Goal: Task Accomplishment & Management: Complete application form

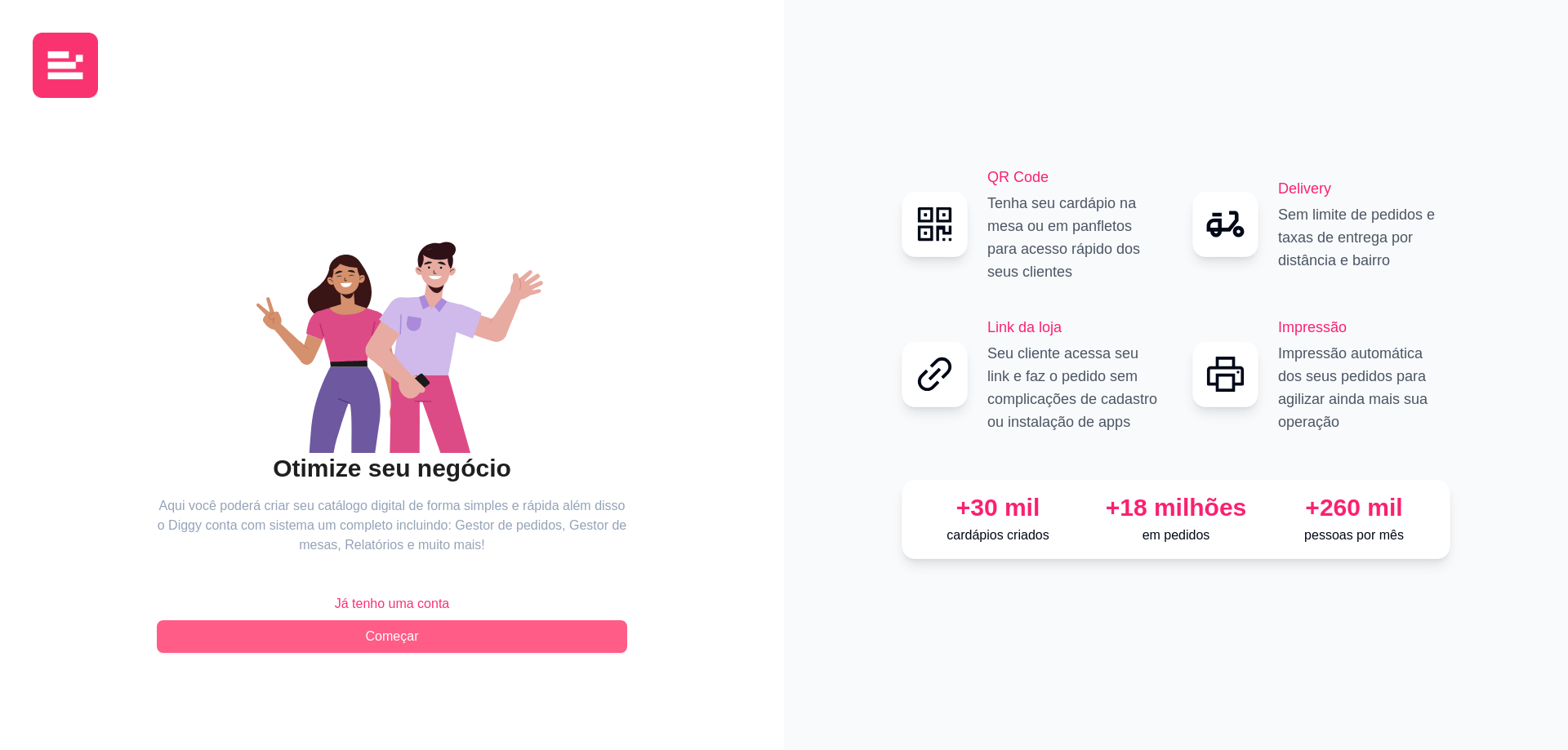
click at [508, 633] on button "Começar" at bounding box center [391, 636] width 470 height 32
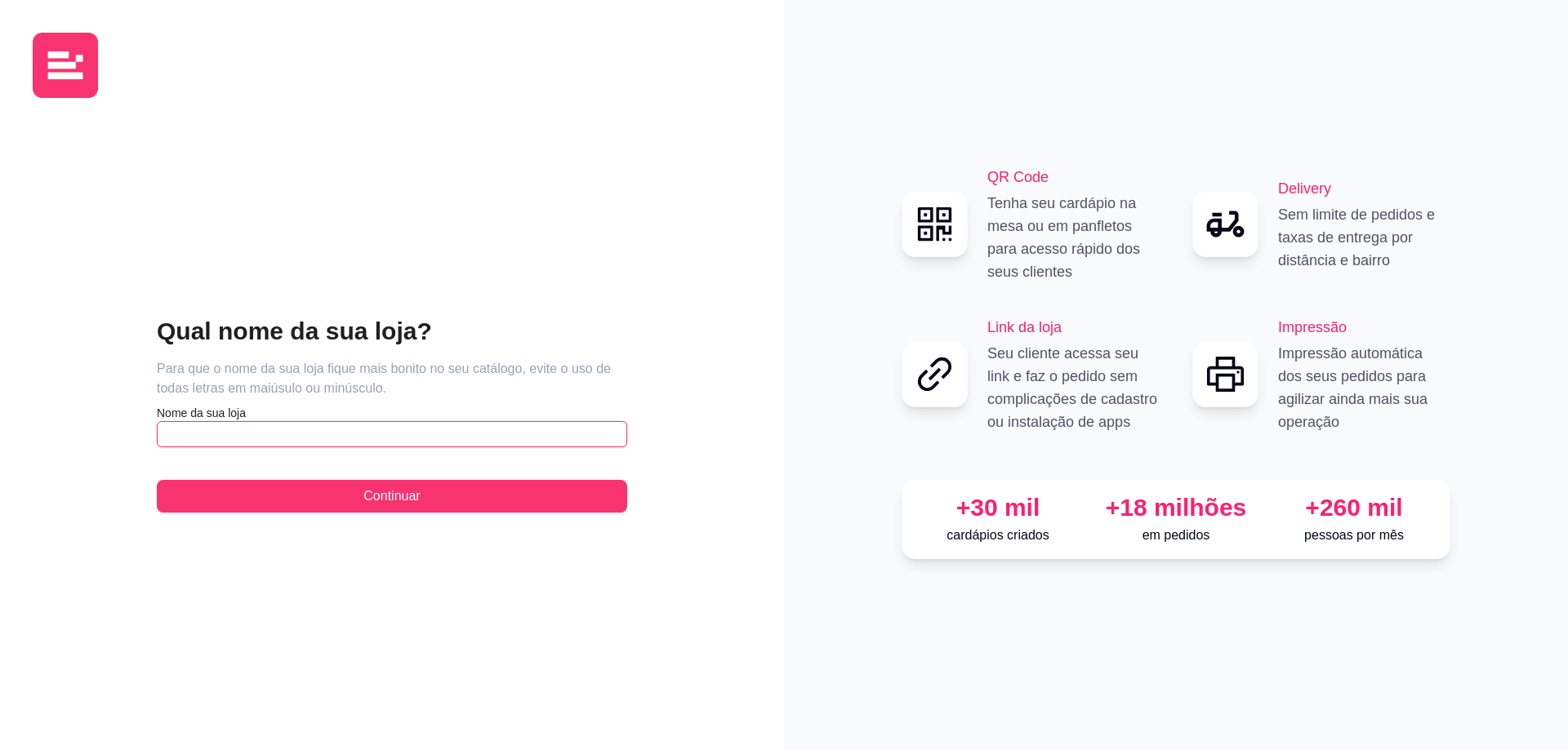
click at [397, 437] on input "text" at bounding box center [391, 433] width 470 height 26
type input "a"
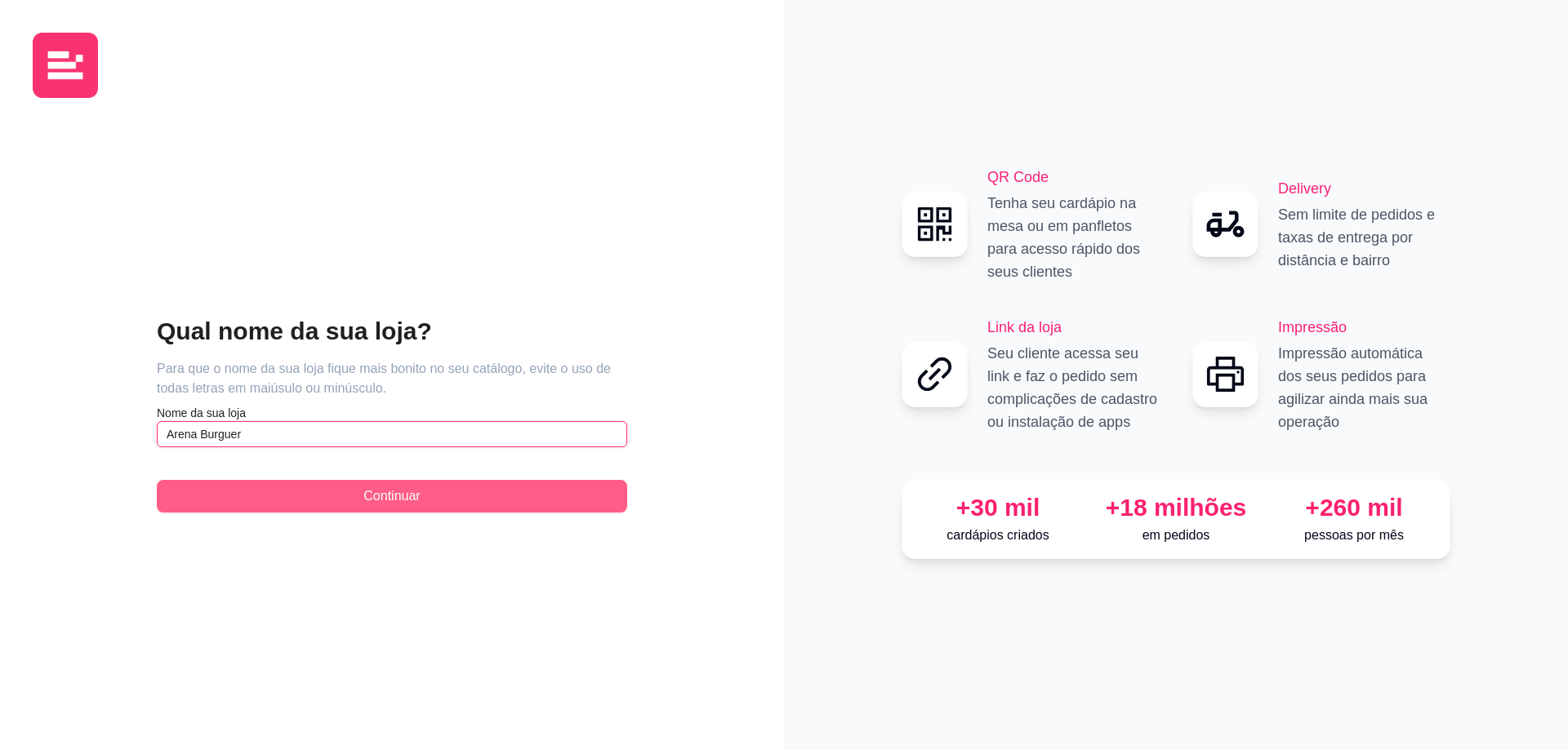
type input "Arena Burguer"
click at [421, 490] on button "Continuar" at bounding box center [391, 496] width 470 height 32
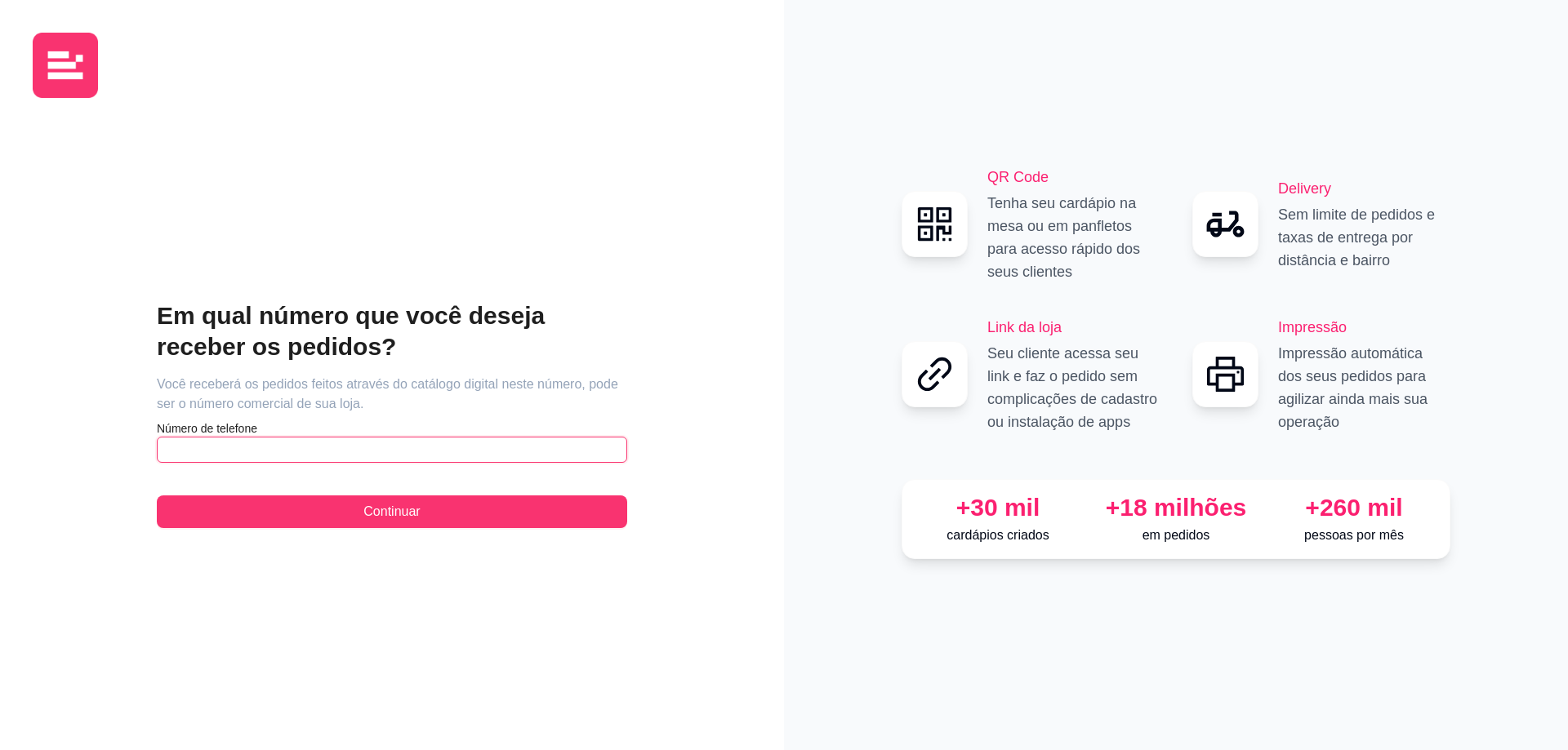
click at [316, 446] on input "text" at bounding box center [391, 449] width 470 height 26
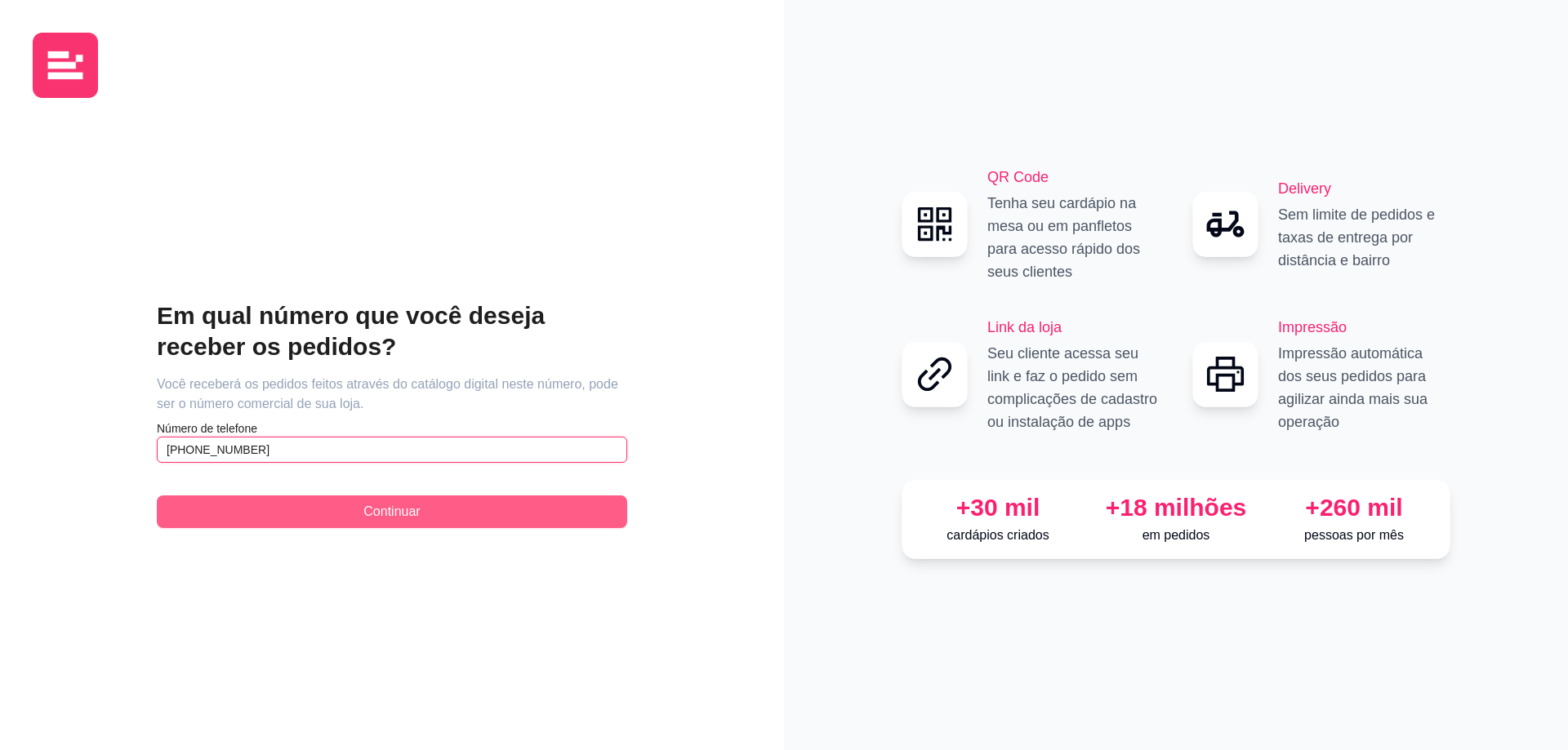
type input "[PHONE_NUMBER]"
click at [395, 519] on span "Continuar" at bounding box center [391, 511] width 56 height 20
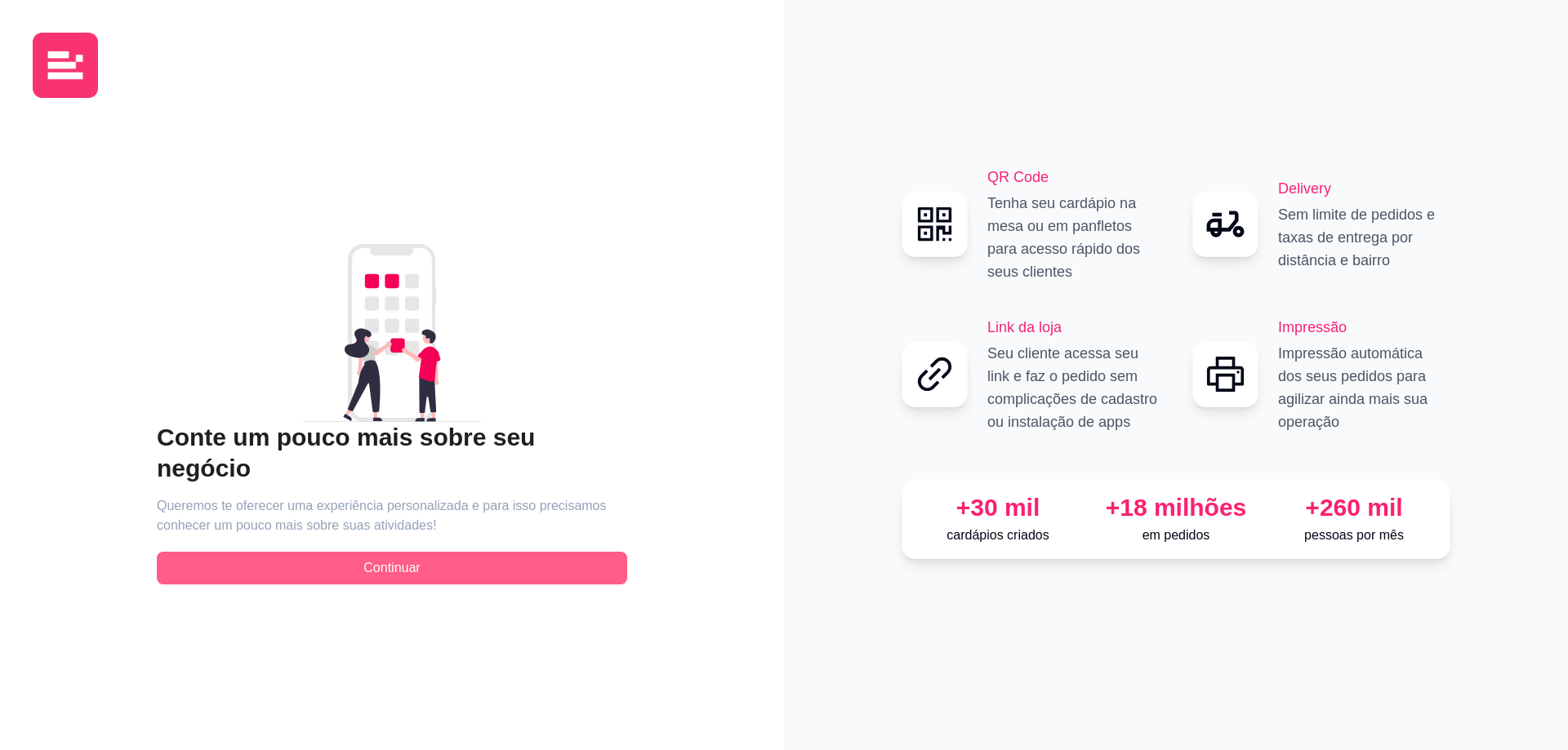
click at [448, 552] on button "Continuar" at bounding box center [391, 568] width 470 height 32
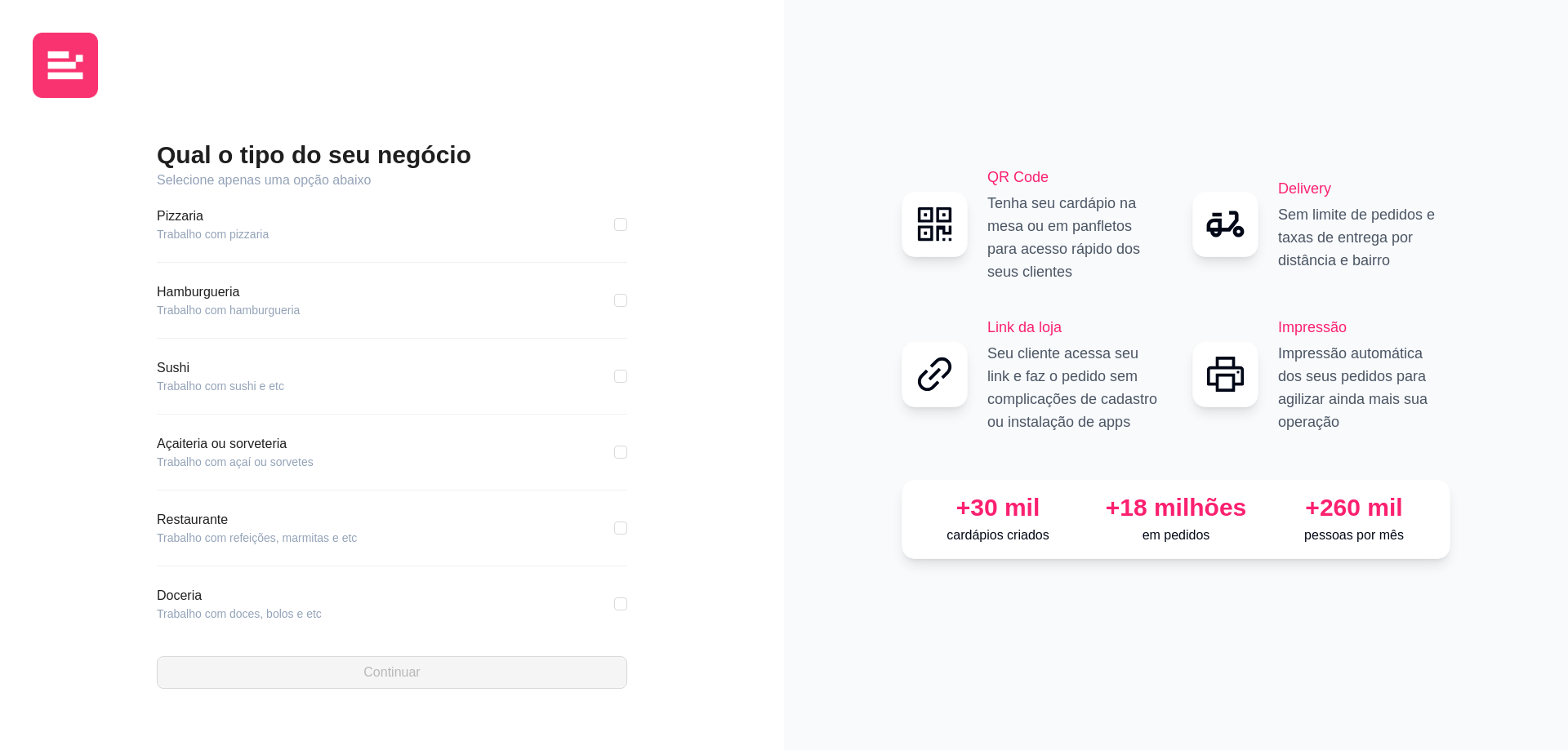
click at [284, 302] on article "Trabalho com hamburgueria" at bounding box center [228, 310] width 143 height 16
click at [272, 538] on article "Trabalho com refeições, marmitas e etc" at bounding box center [257, 537] width 200 height 16
click at [614, 302] on input "checkbox" at bounding box center [620, 301] width 13 height 13
checkbox input "true"
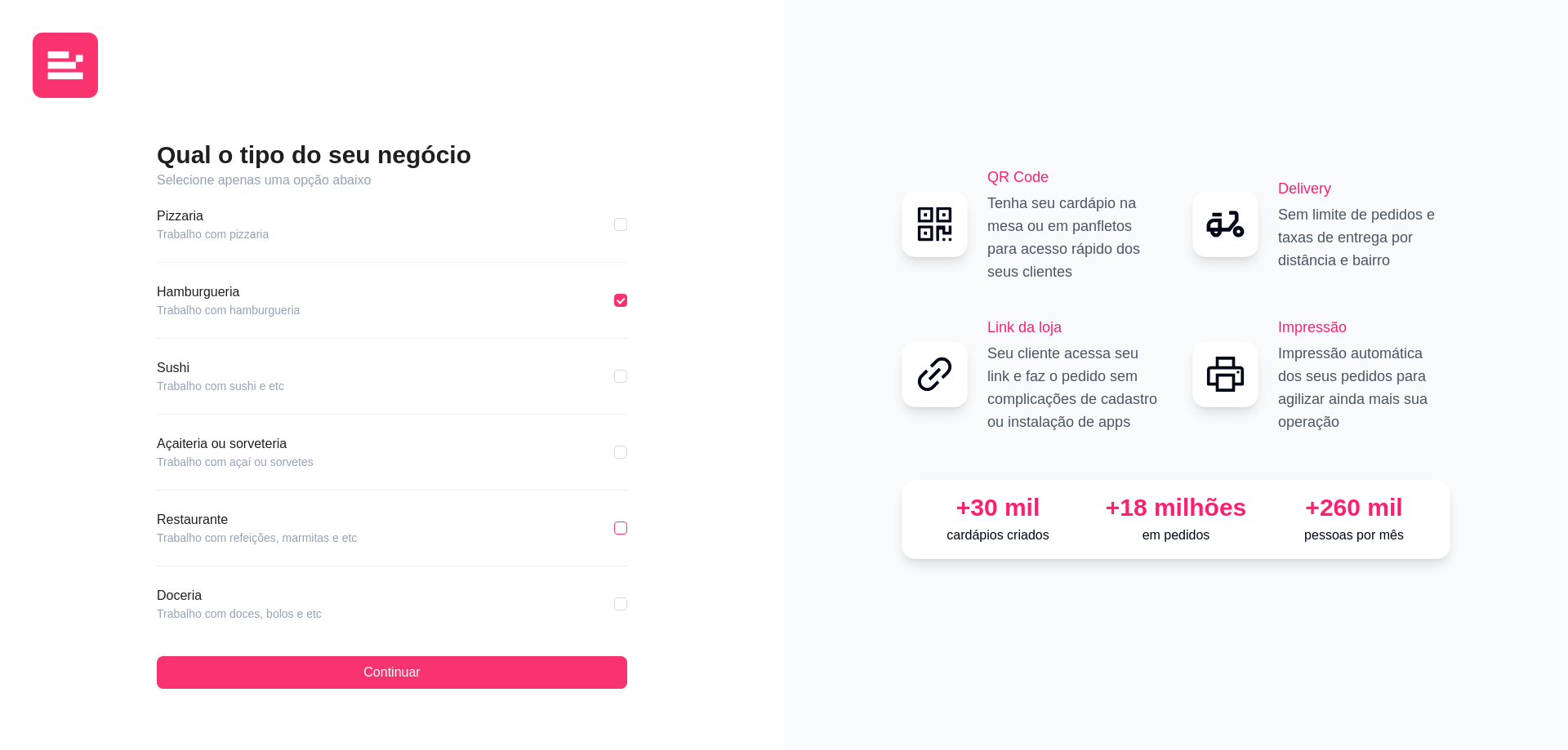
click at [614, 530] on input "checkbox" at bounding box center [620, 529] width 13 height 13
checkbox input "true"
click at [614, 299] on input "checkbox" at bounding box center [620, 301] width 13 height 13
checkbox input "true"
click at [614, 531] on input "checkbox" at bounding box center [620, 529] width 13 height 13
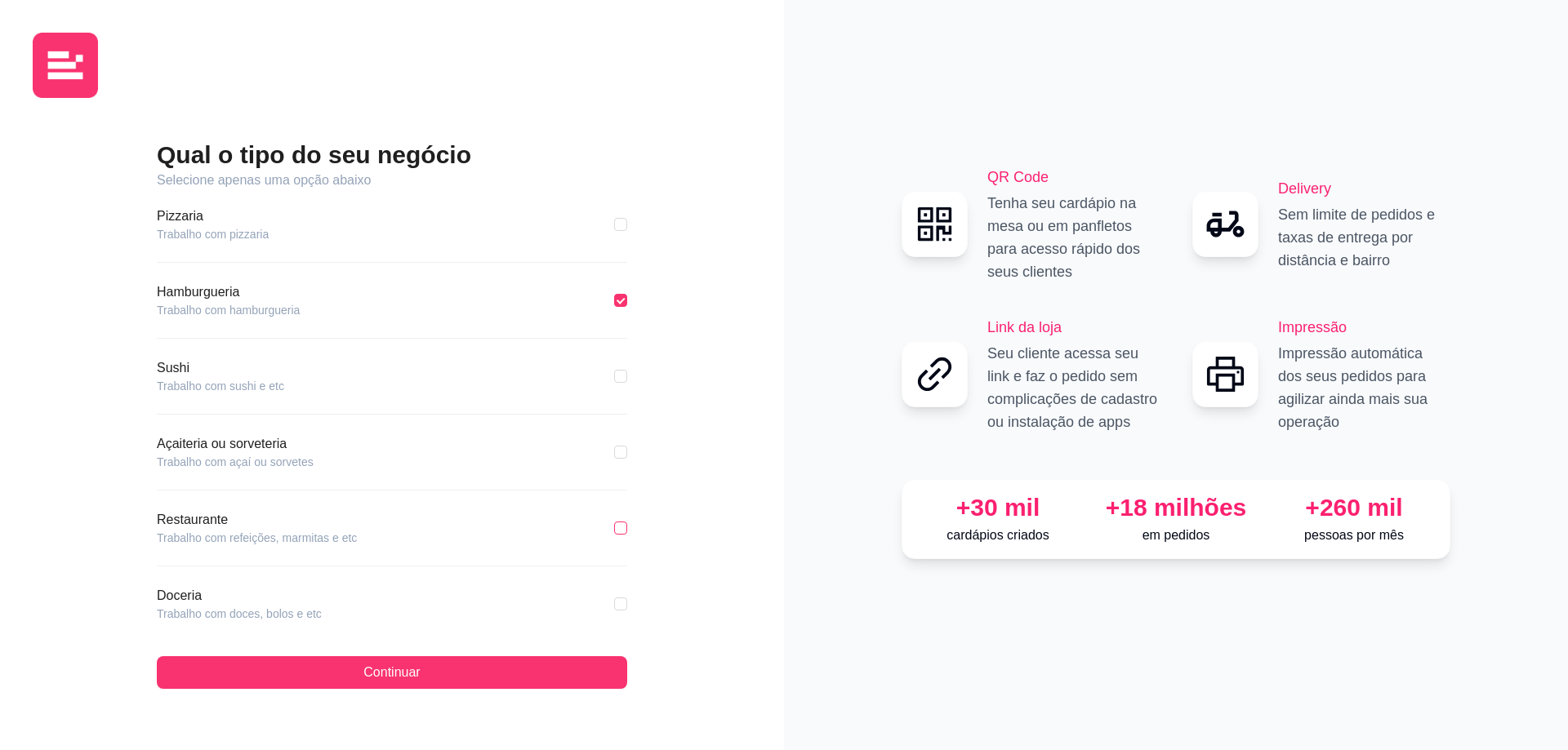
checkbox input "true"
checkbox input "false"
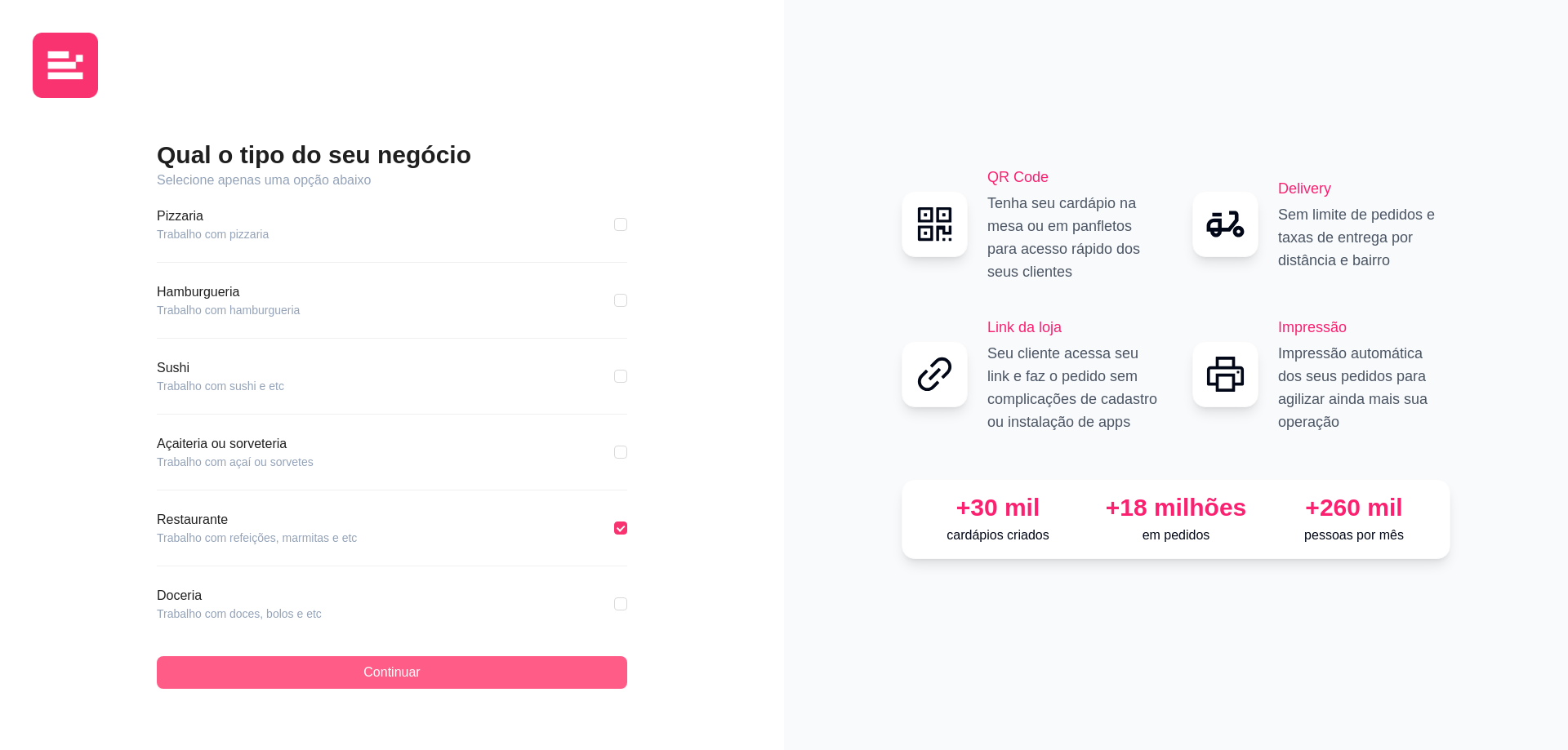
click at [580, 680] on button "Continuar" at bounding box center [391, 673] width 470 height 32
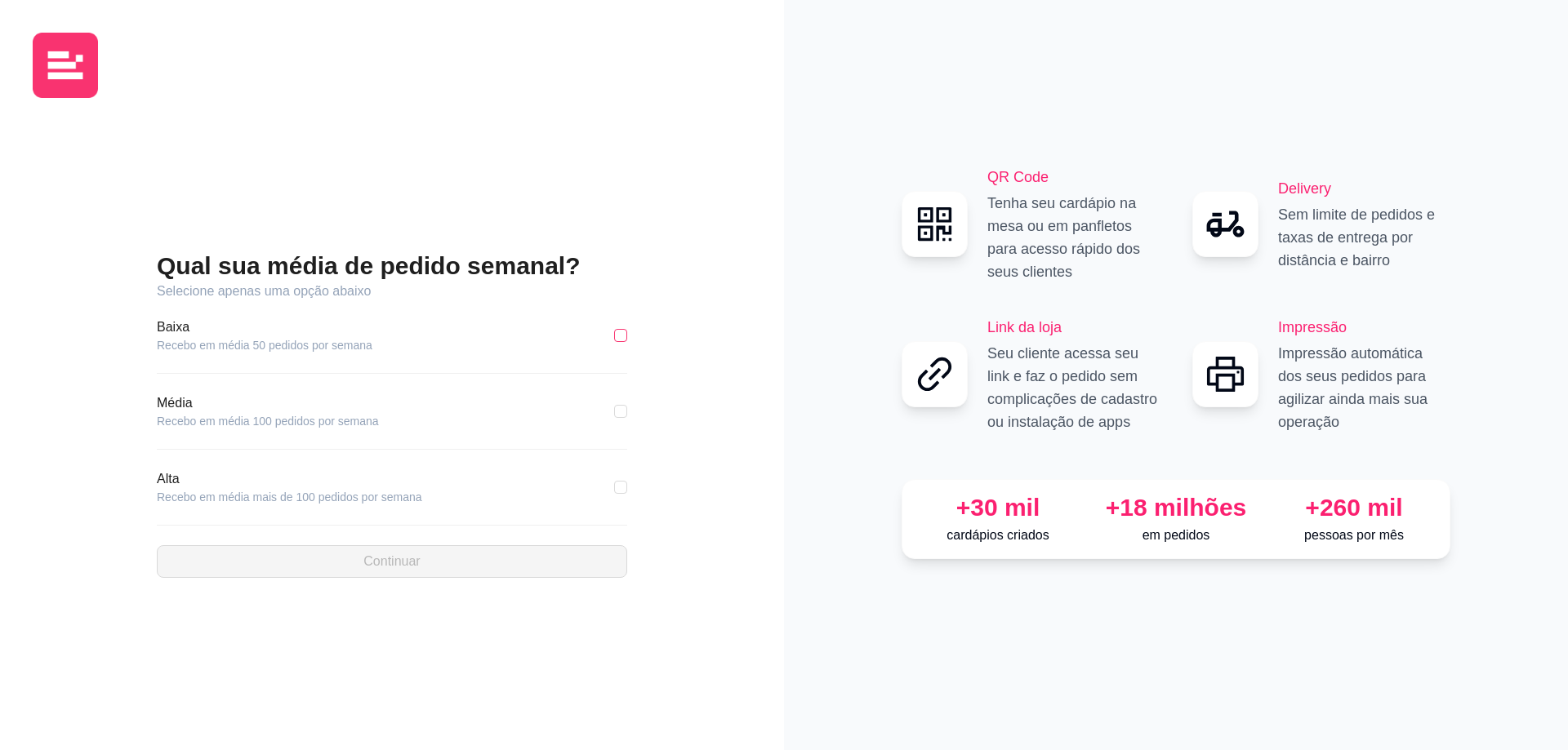
click at [624, 338] on input "checkbox" at bounding box center [620, 336] width 13 height 13
checkbox input "true"
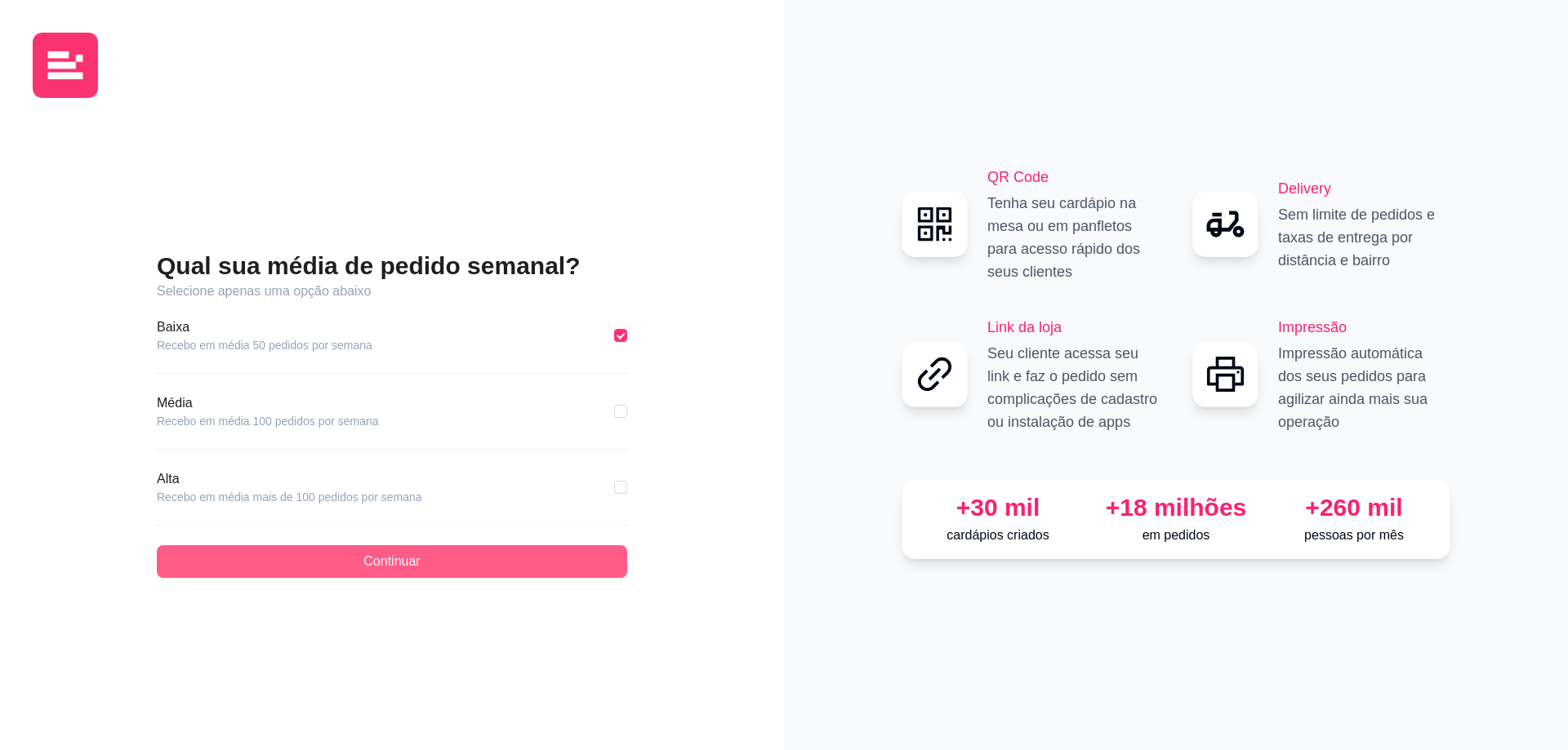
click at [574, 575] on button "Continuar" at bounding box center [391, 561] width 470 height 32
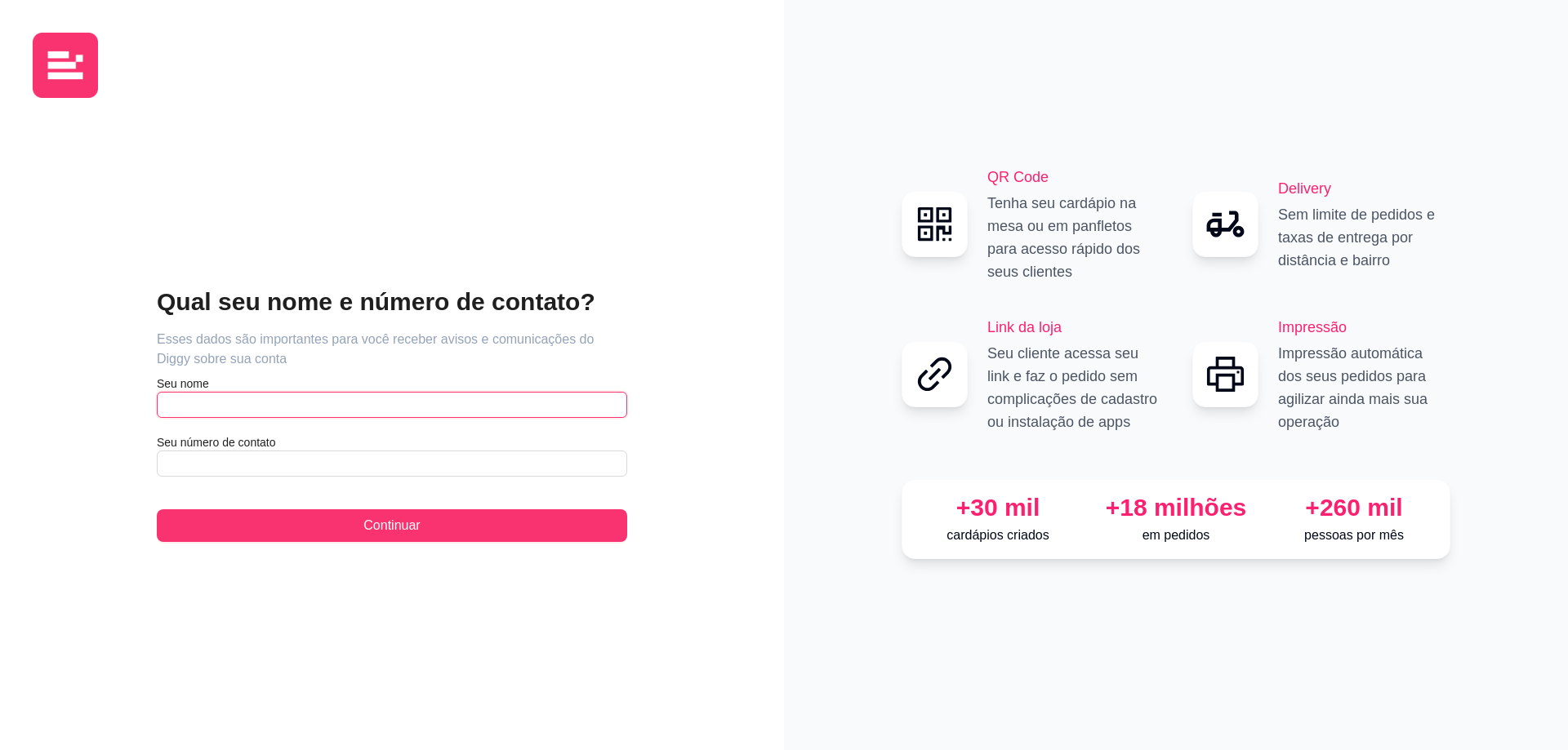
click at [330, 409] on input "text" at bounding box center [391, 405] width 470 height 26
type input "b"
type input "[PERSON_NAME]"
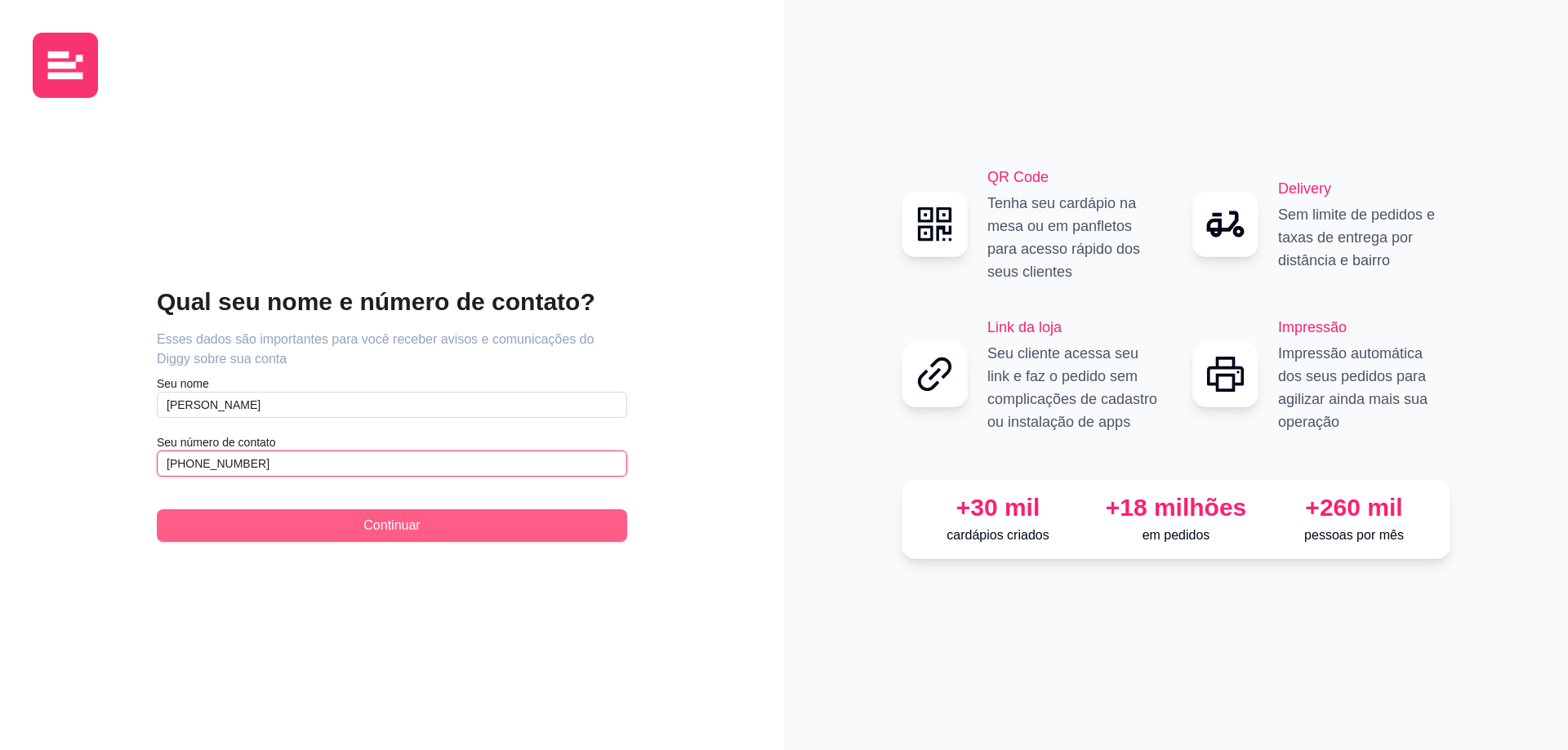
type input "[PHONE_NUMBER]"
click at [554, 518] on button "Continuar" at bounding box center [391, 526] width 470 height 32
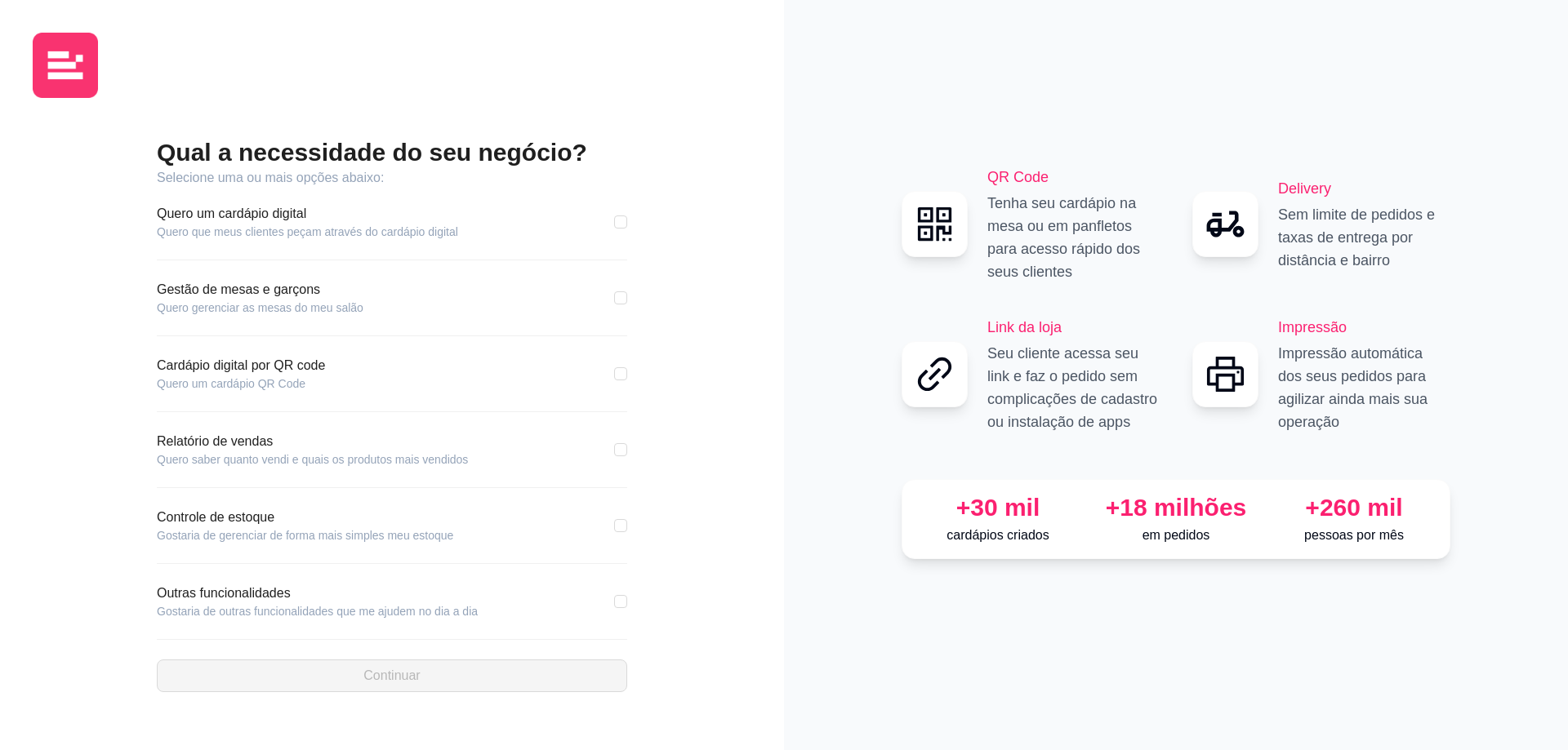
click at [626, 232] on div "Quero um cardápio digital Quero que meus clientes peçam através do cardápio dig…" at bounding box center [391, 222] width 470 height 36
click at [615, 223] on input "checkbox" at bounding box center [620, 222] width 13 height 13
checkbox input "true"
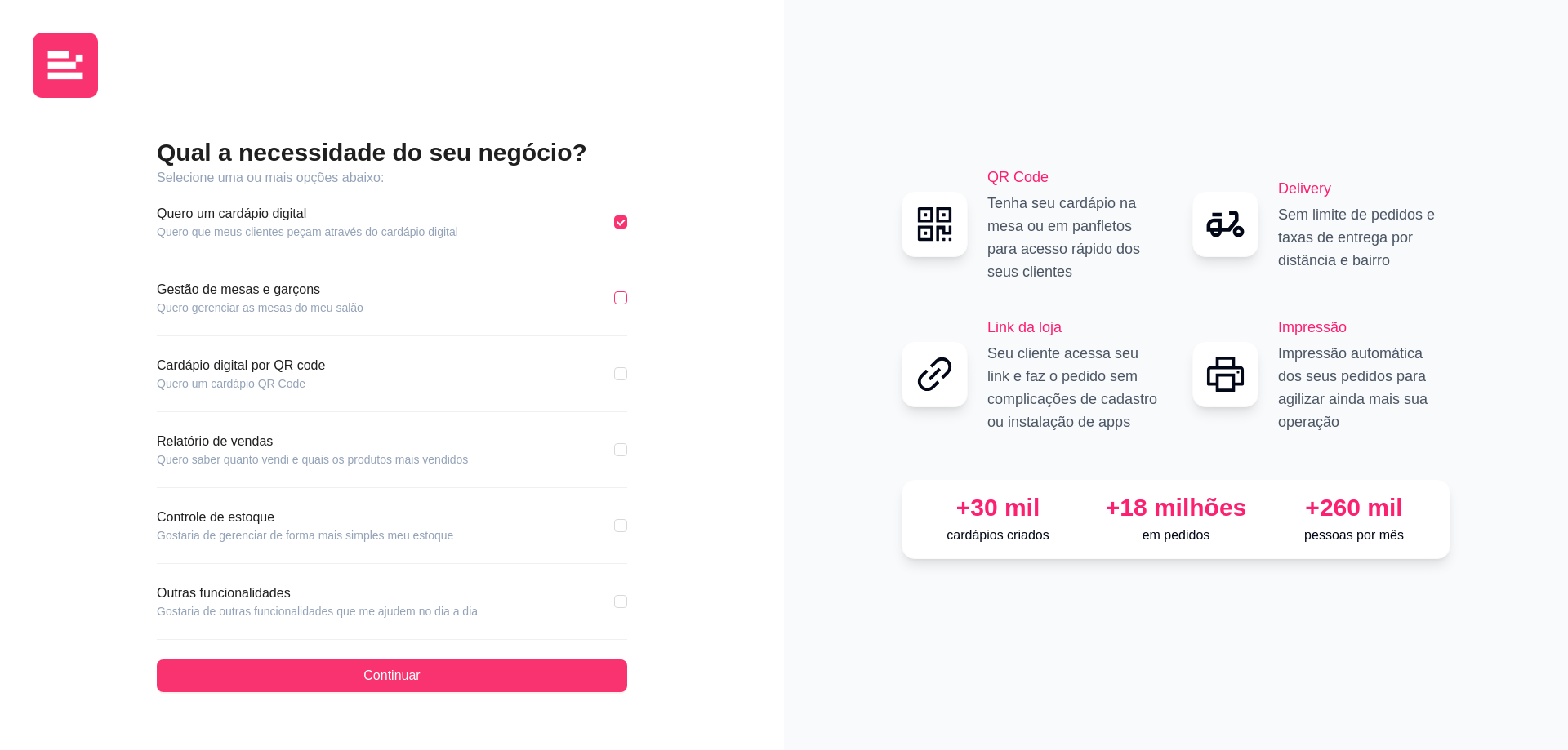
click at [614, 297] on input "checkbox" at bounding box center [620, 298] width 13 height 13
click at [624, 299] on input "checkbox" at bounding box center [620, 298] width 13 height 13
checkbox input "false"
click at [618, 444] on input "checkbox" at bounding box center [620, 450] width 13 height 13
checkbox input "true"
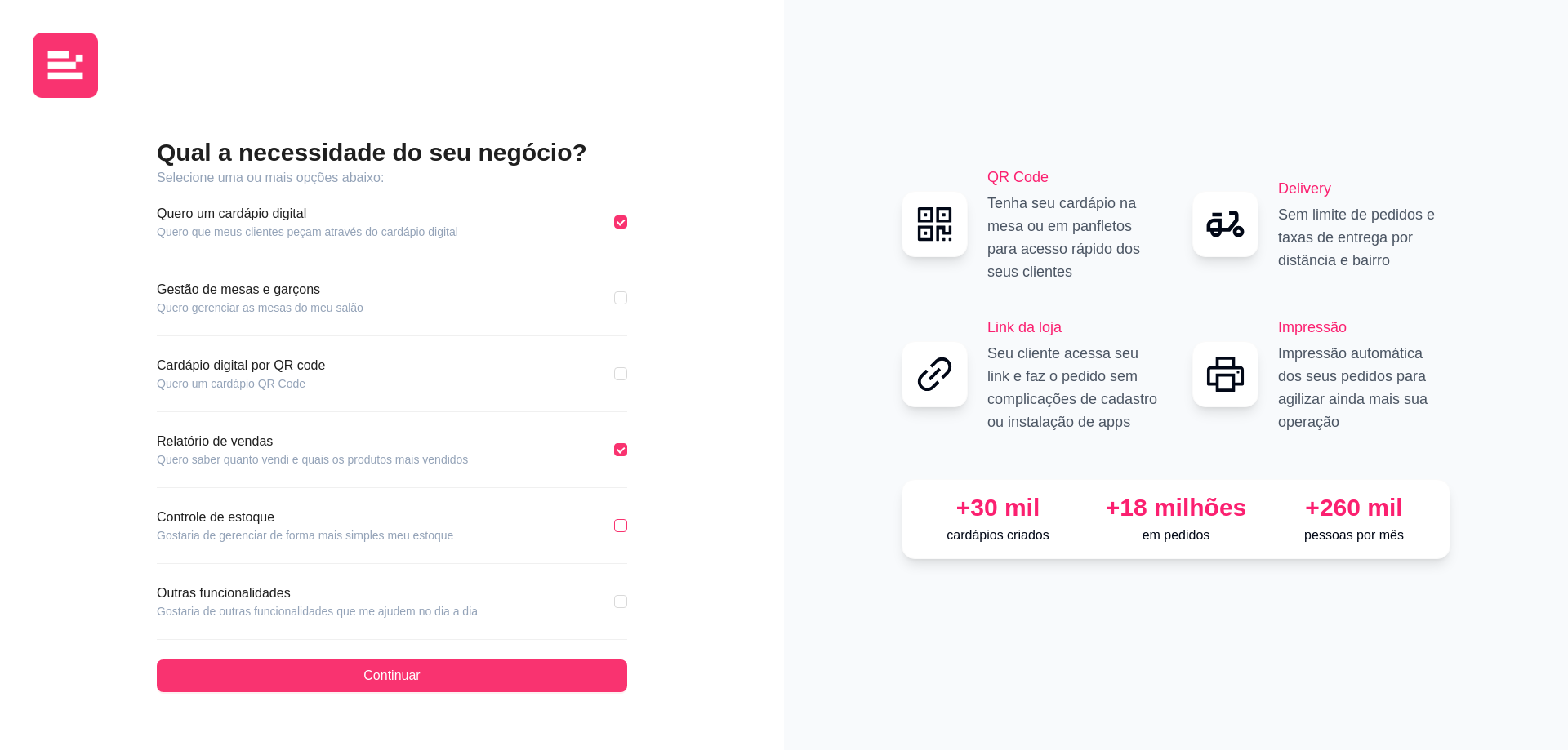
click at [617, 532] on label at bounding box center [620, 526] width 13 height 18
click at [617, 532] on input "checkbox" at bounding box center [620, 526] width 13 height 13
checkbox input "true"
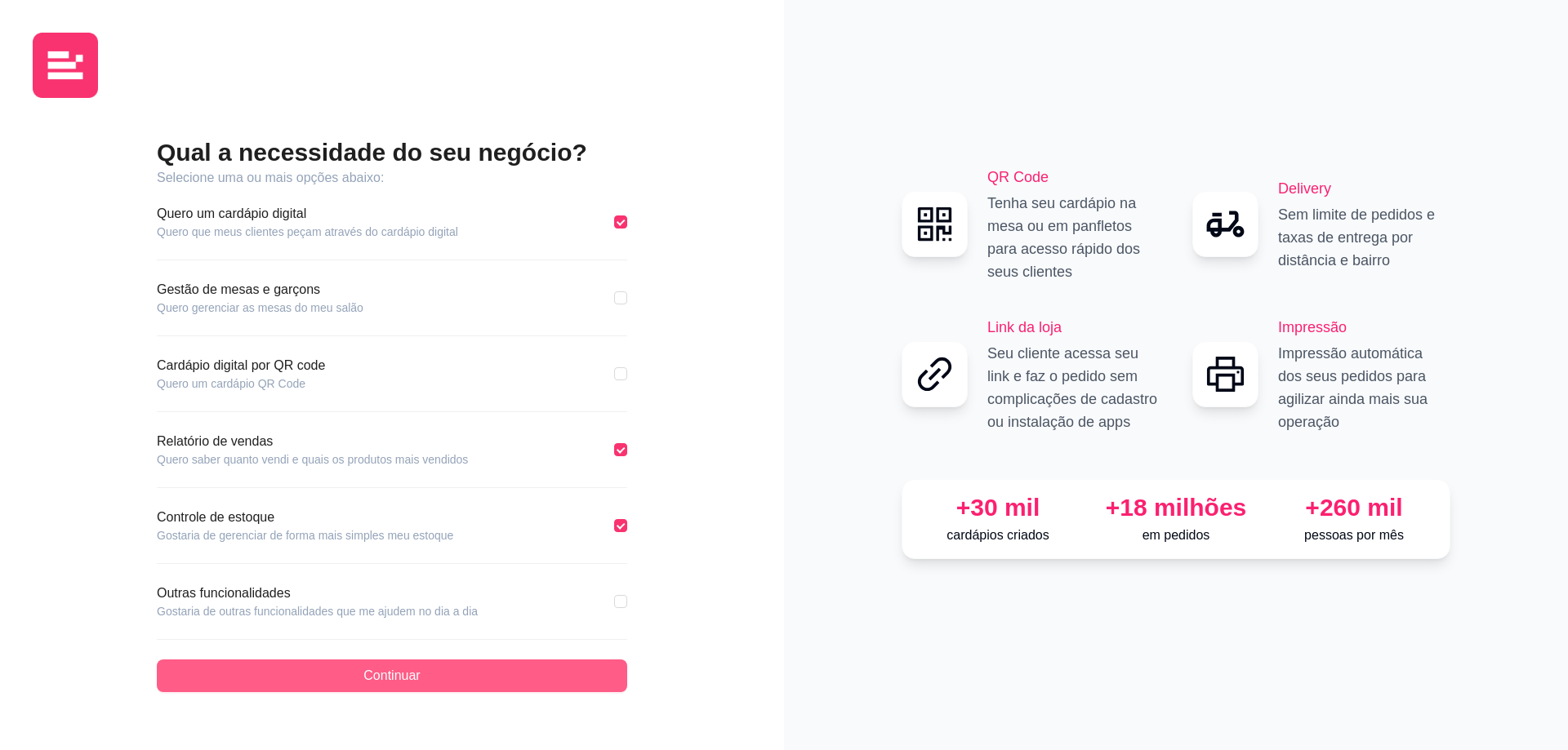
click at [542, 684] on button "Continuar" at bounding box center [391, 676] width 470 height 32
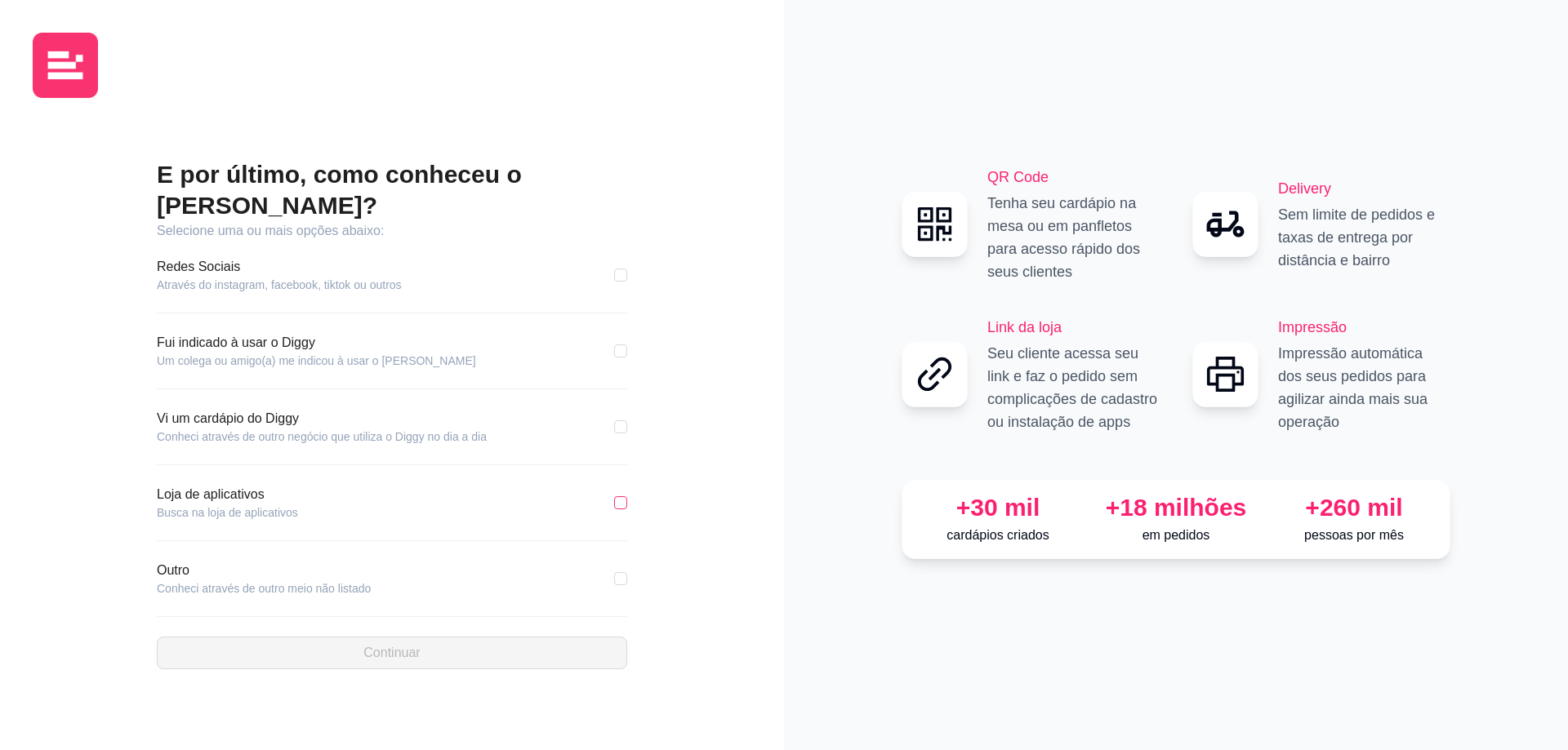
click at [618, 496] on input "checkbox" at bounding box center [620, 503] width 13 height 13
checkbox input "true"
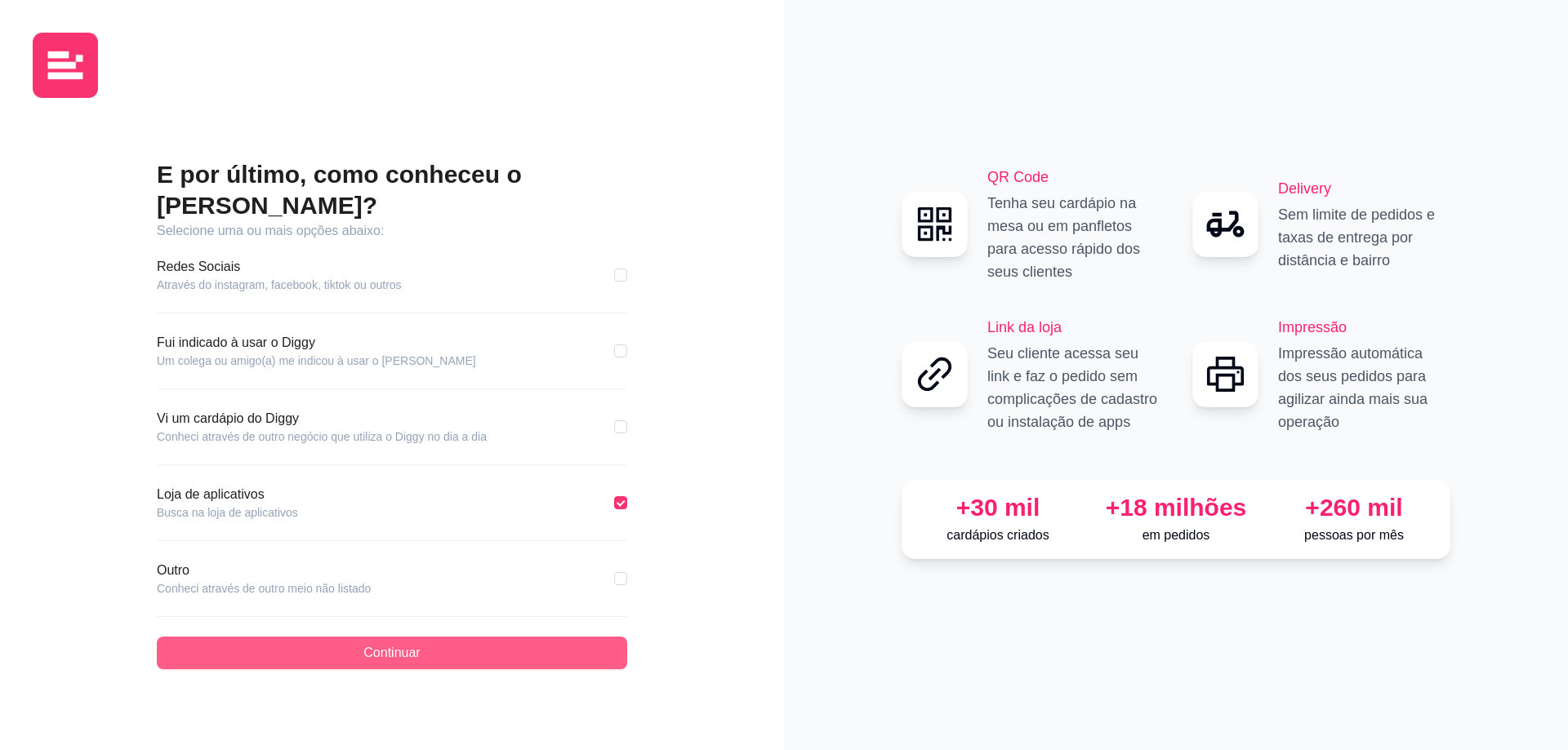
click at [497, 636] on button "Continuar" at bounding box center [391, 653] width 470 height 32
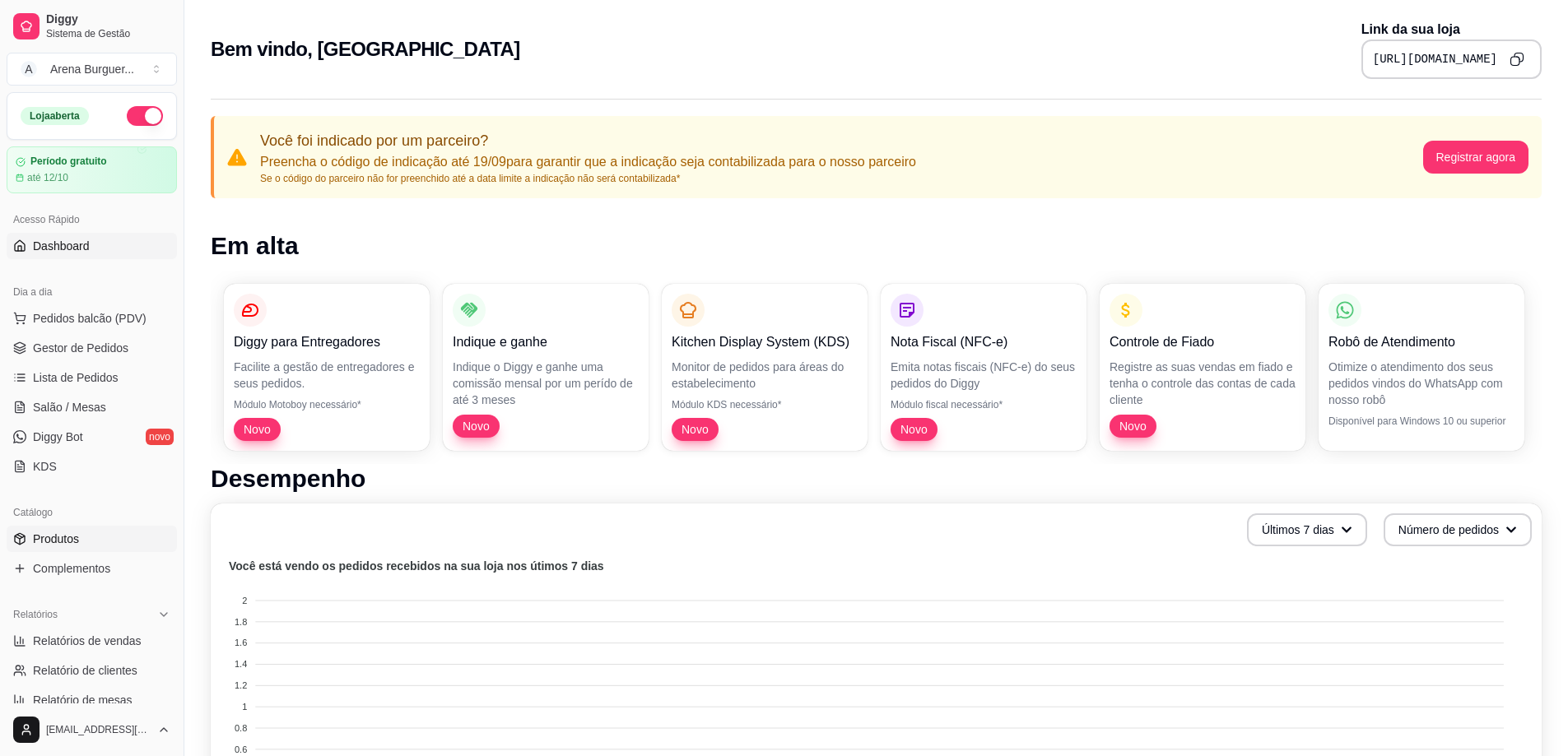
click at [110, 537] on link "Produtos" at bounding box center [91, 539] width 170 height 26
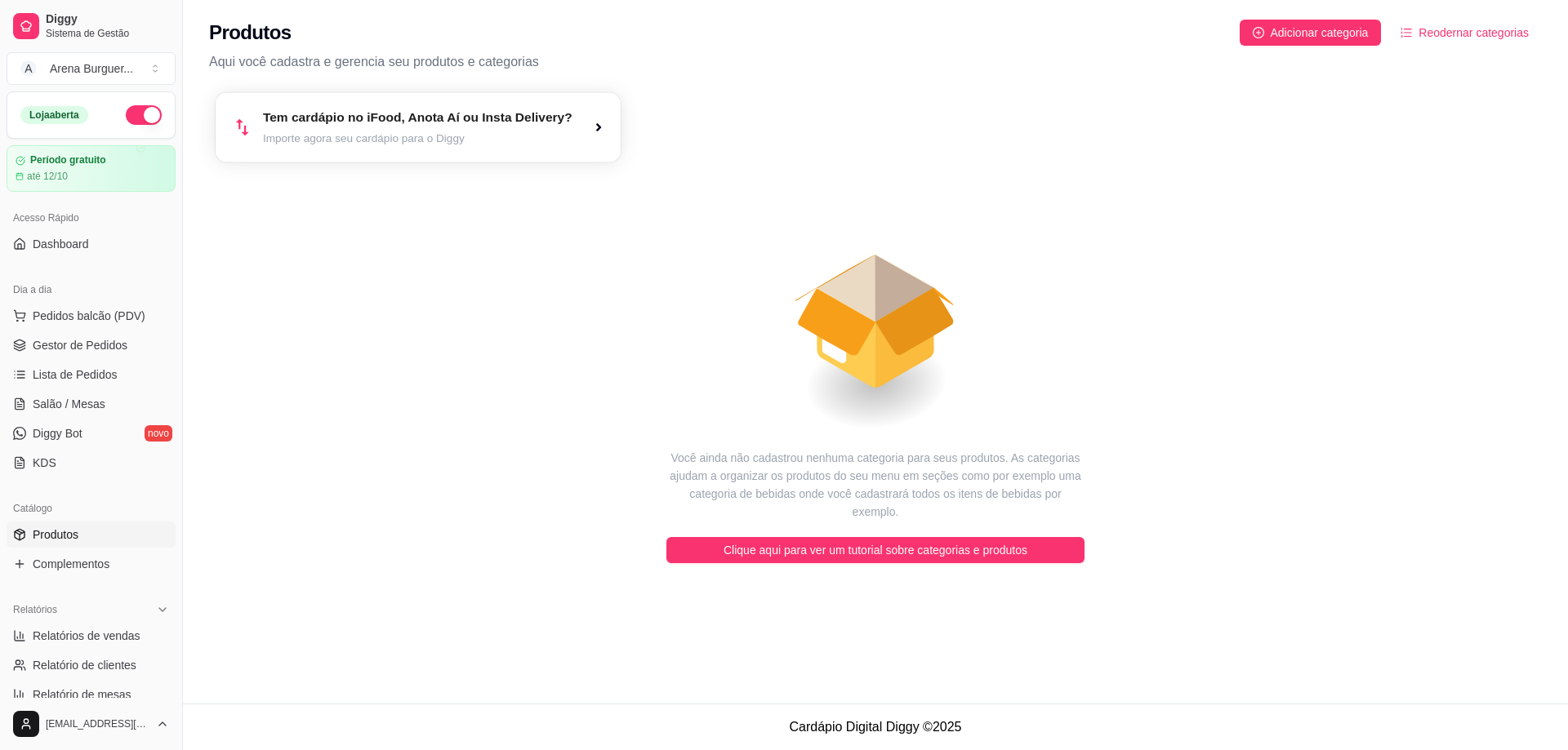
click at [424, 127] on div "Tem cardápio no iFood, Anota Aí ou Insta Delivery? Importe agora seu cardápio p…" at bounding box center [417, 128] width 309 height 38
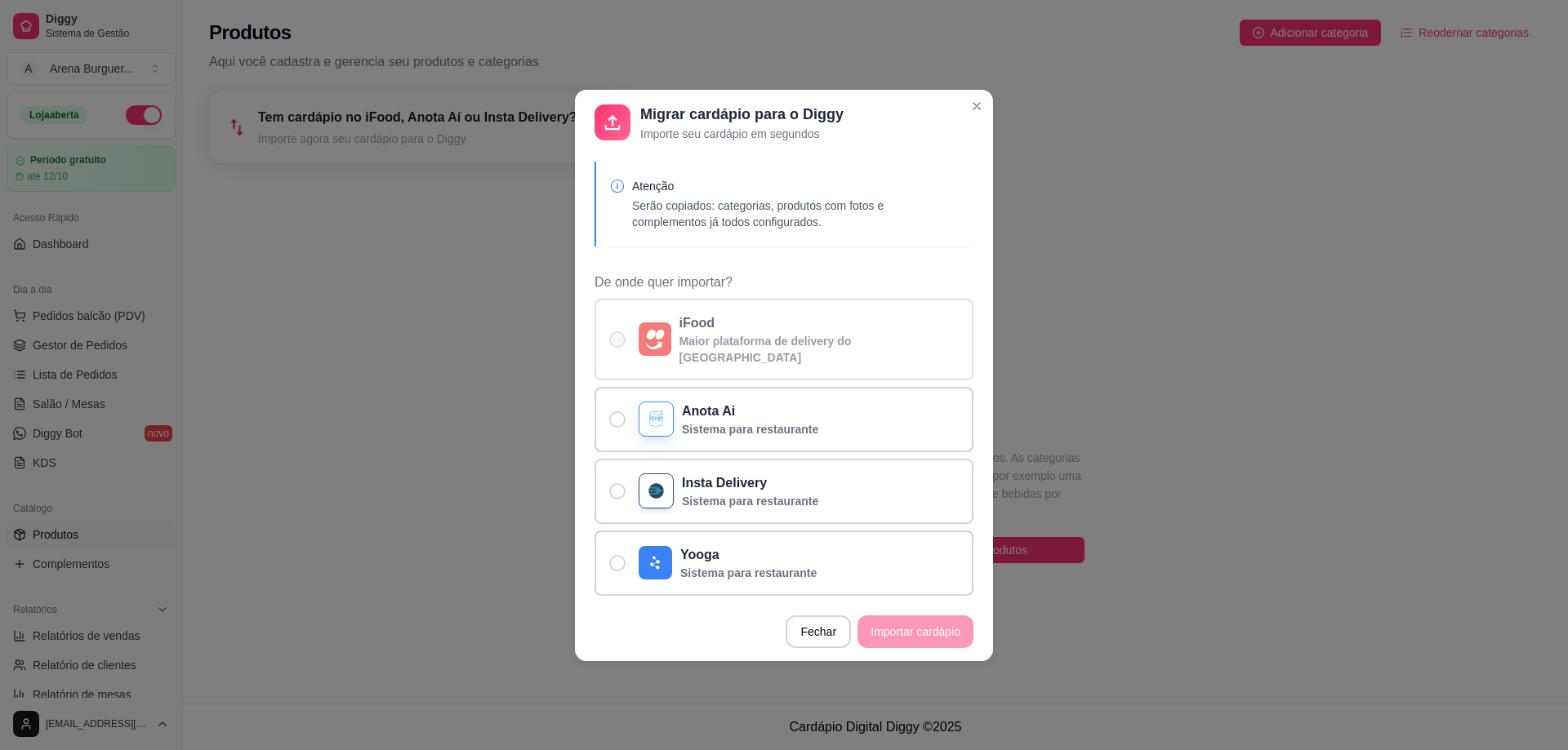
click at [603, 338] on label "iFood Maior plataforma de delivery do [GEOGRAPHIC_DATA]" at bounding box center [784, 340] width 379 height 82
click at [608, 342] on input "iFood Maior plataforma de delivery do [GEOGRAPHIC_DATA]" at bounding box center [613, 346] width 10 height 10
radio input "true"
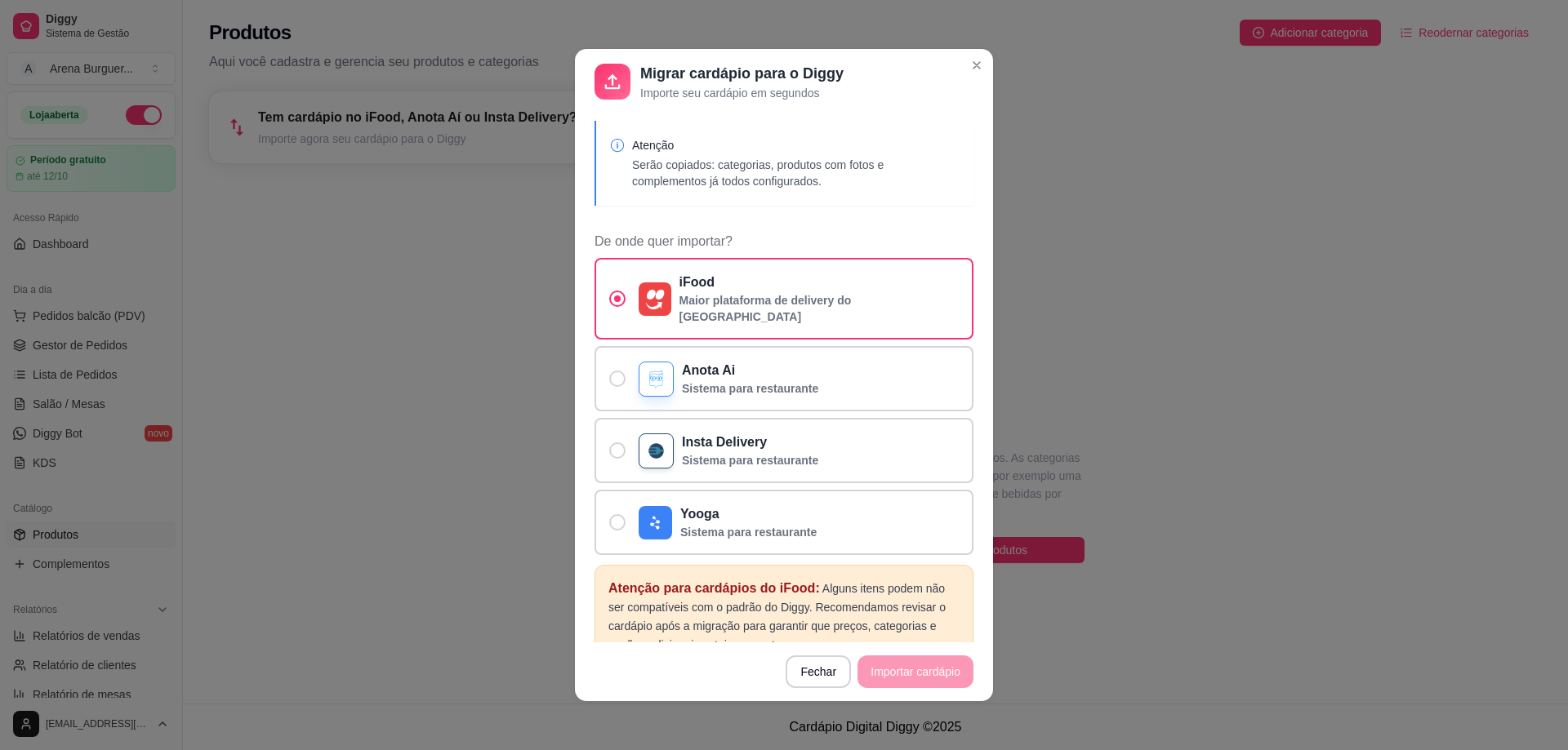
click at [947, 672] on footer "Fechar Importar cardápio" at bounding box center [784, 672] width 418 height 59
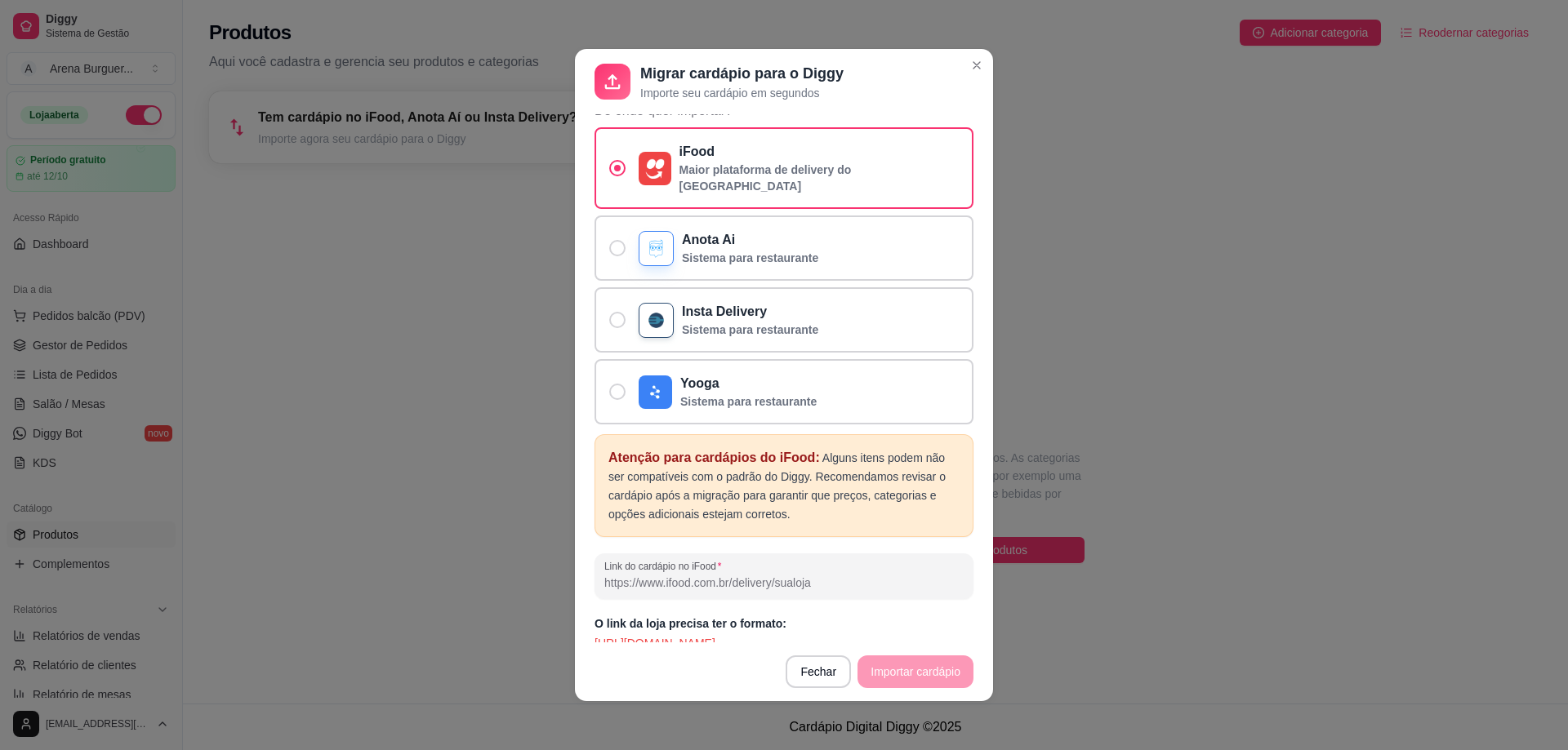
scroll to position [3, 0]
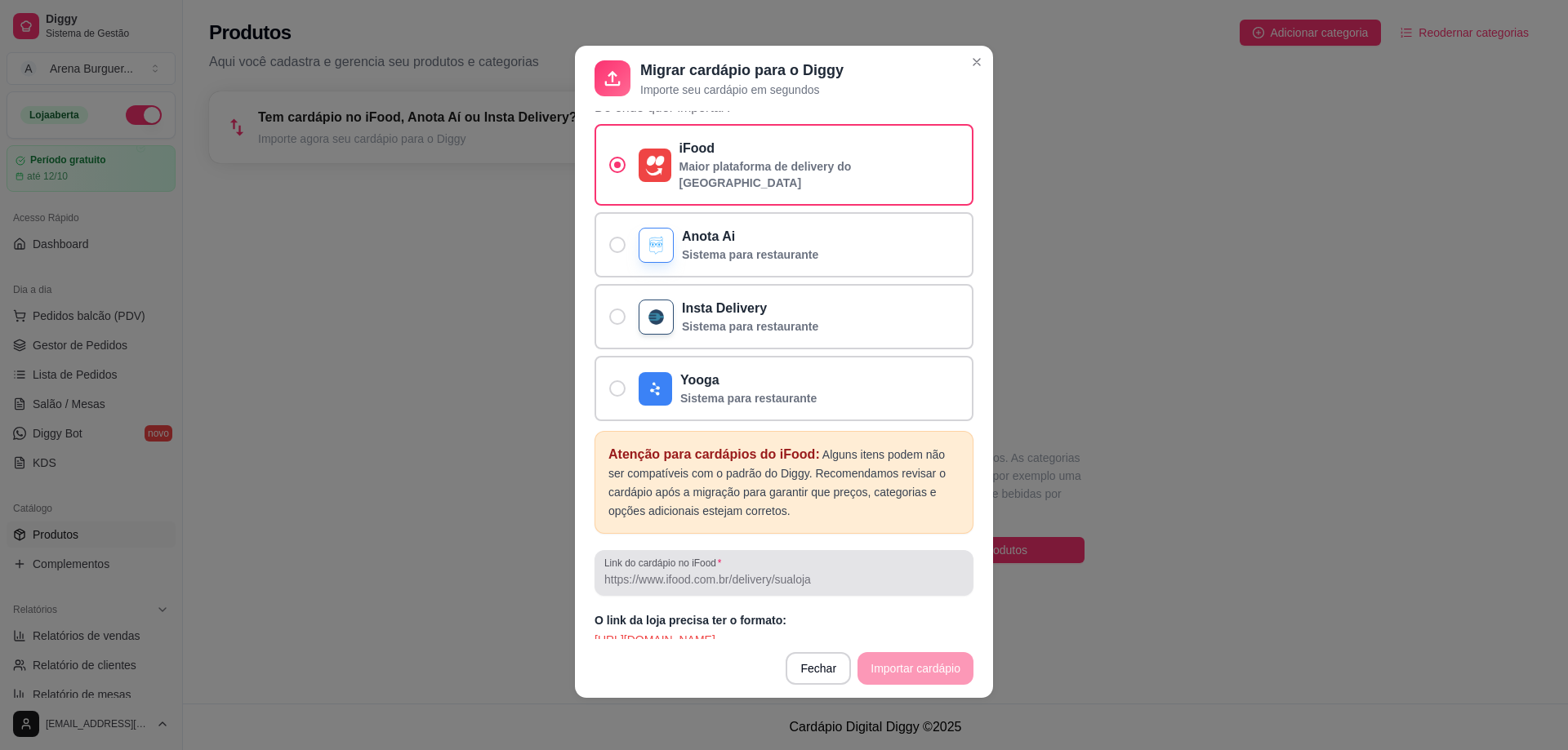
click at [747, 572] on input "Link do cardápio no iFood" at bounding box center [784, 579] width 359 height 16
paste input "[URL][DOMAIN_NAME]"
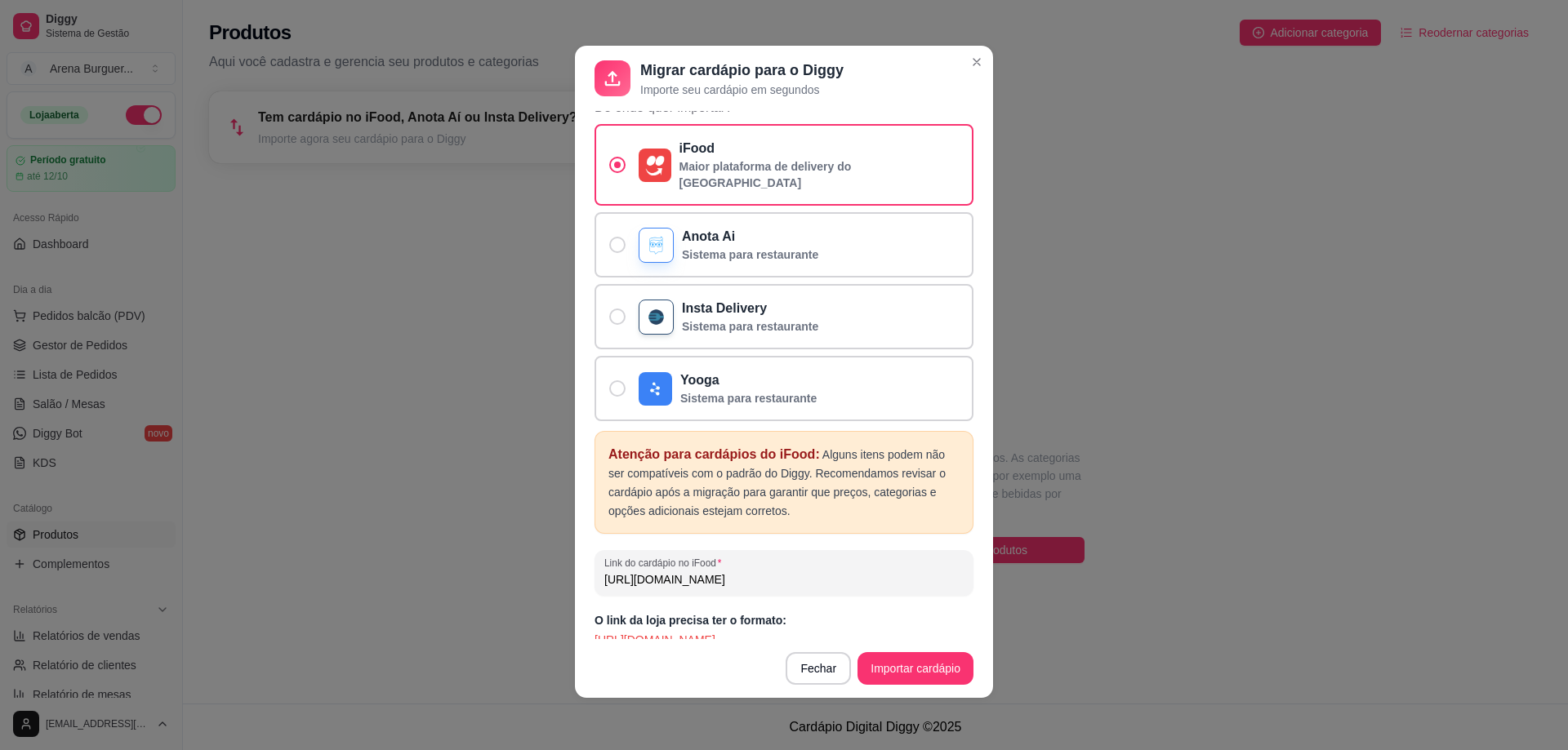
scroll to position [0, 319]
type input "[URL][DOMAIN_NAME]"
click at [912, 667] on button "Importar cardápio" at bounding box center [914, 668] width 112 height 31
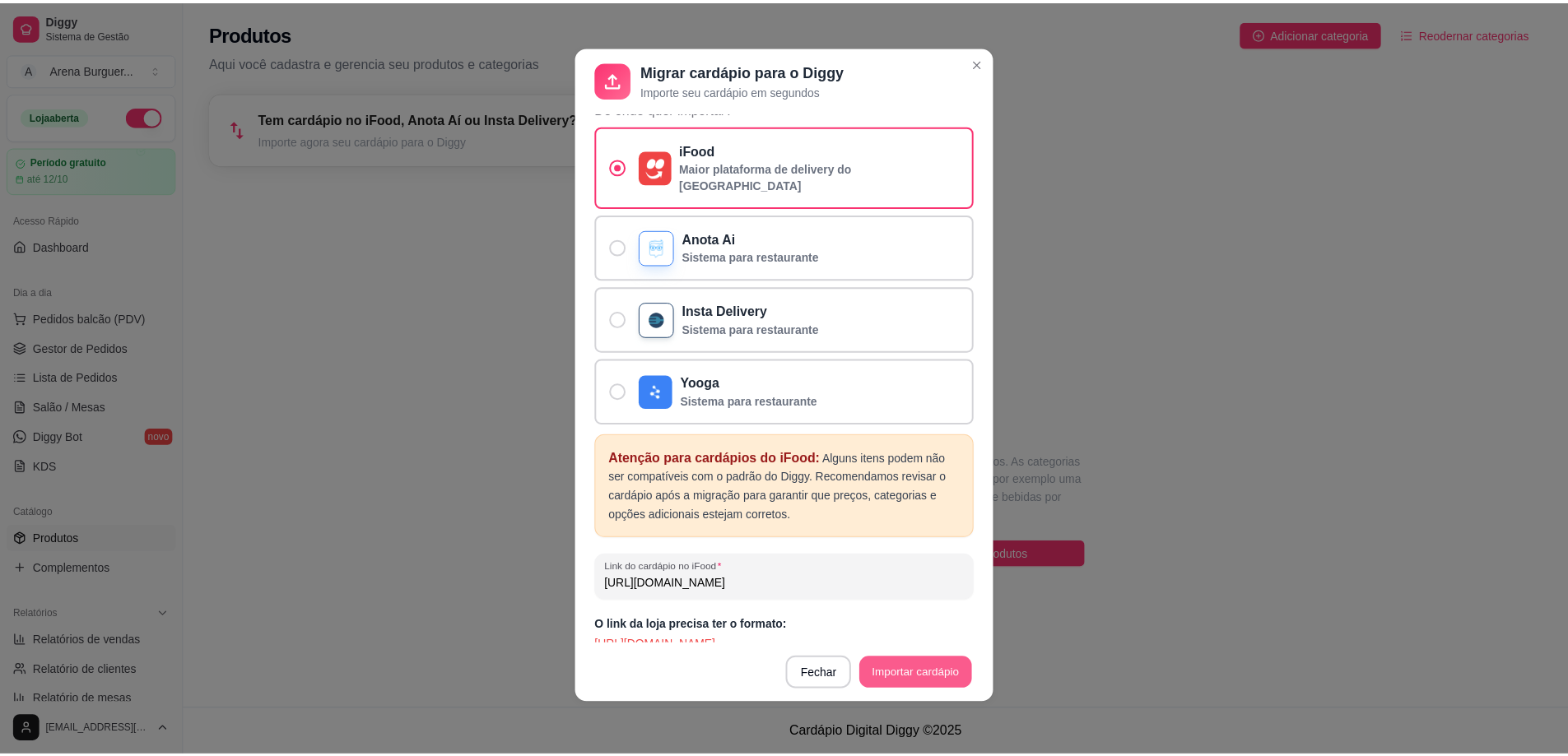
scroll to position [0, 0]
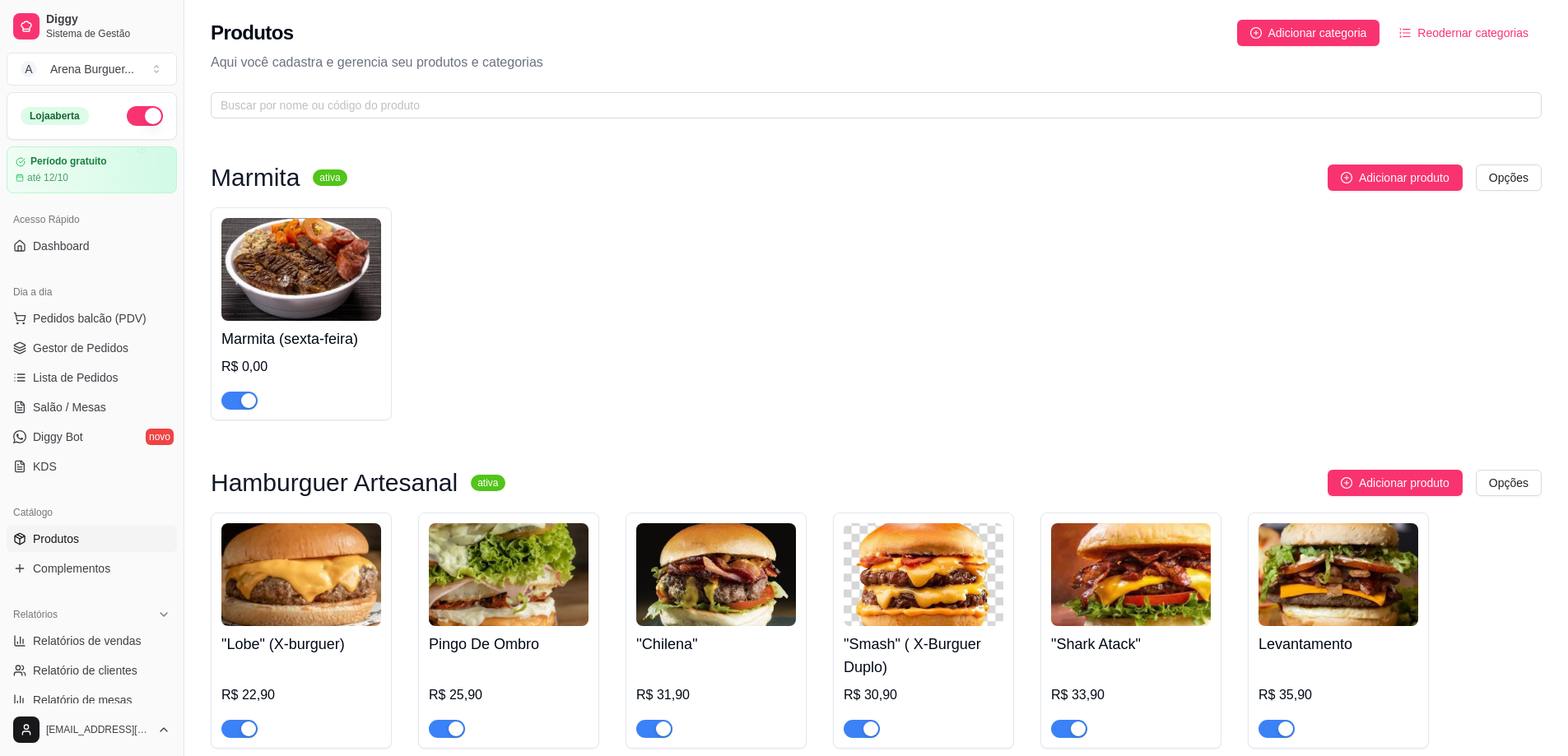
click at [298, 350] on div "Marmita (sexta-feira) R$ 0,00" at bounding box center [301, 365] width 160 height 88
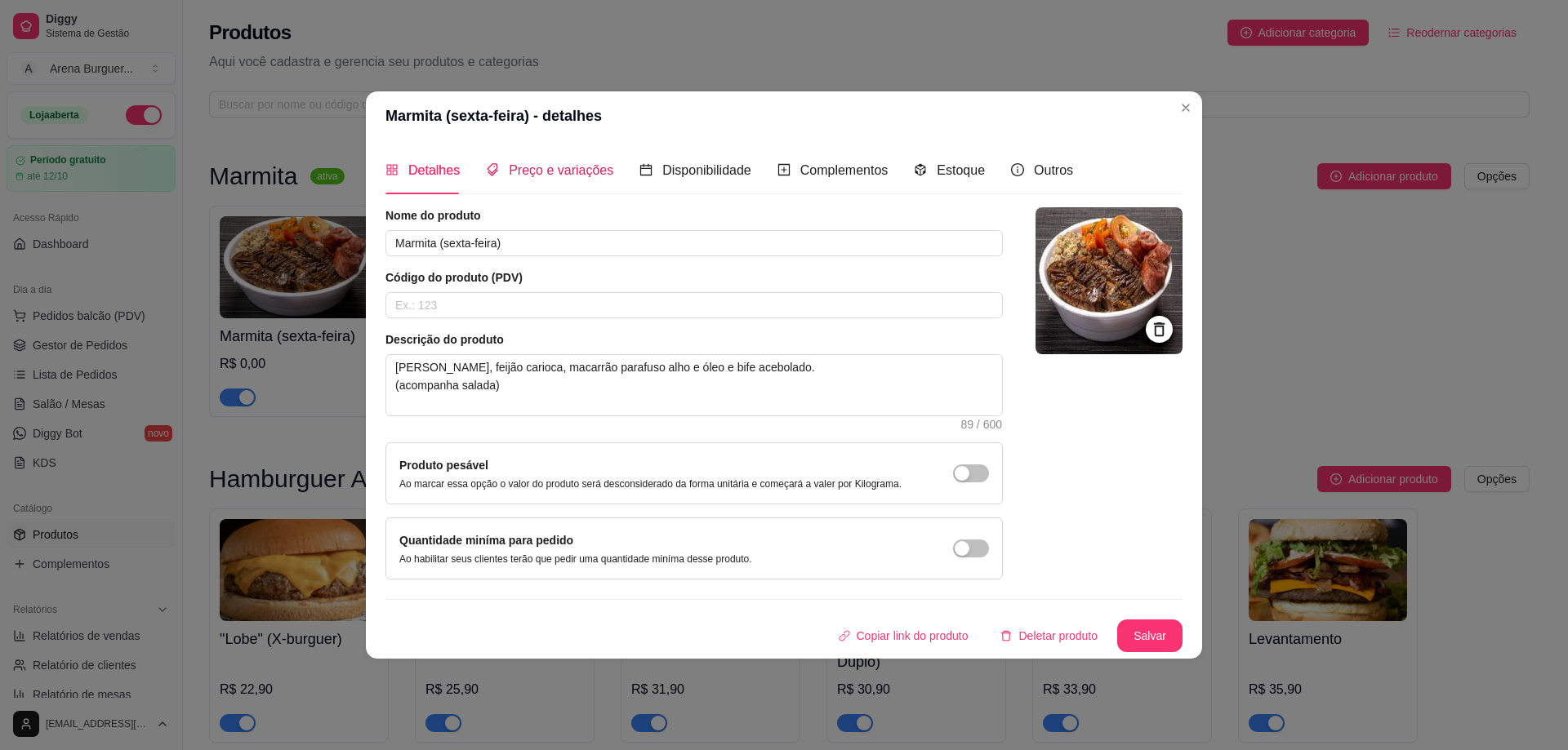
click at [567, 166] on span "Preço e variações" at bounding box center [561, 170] width 105 height 14
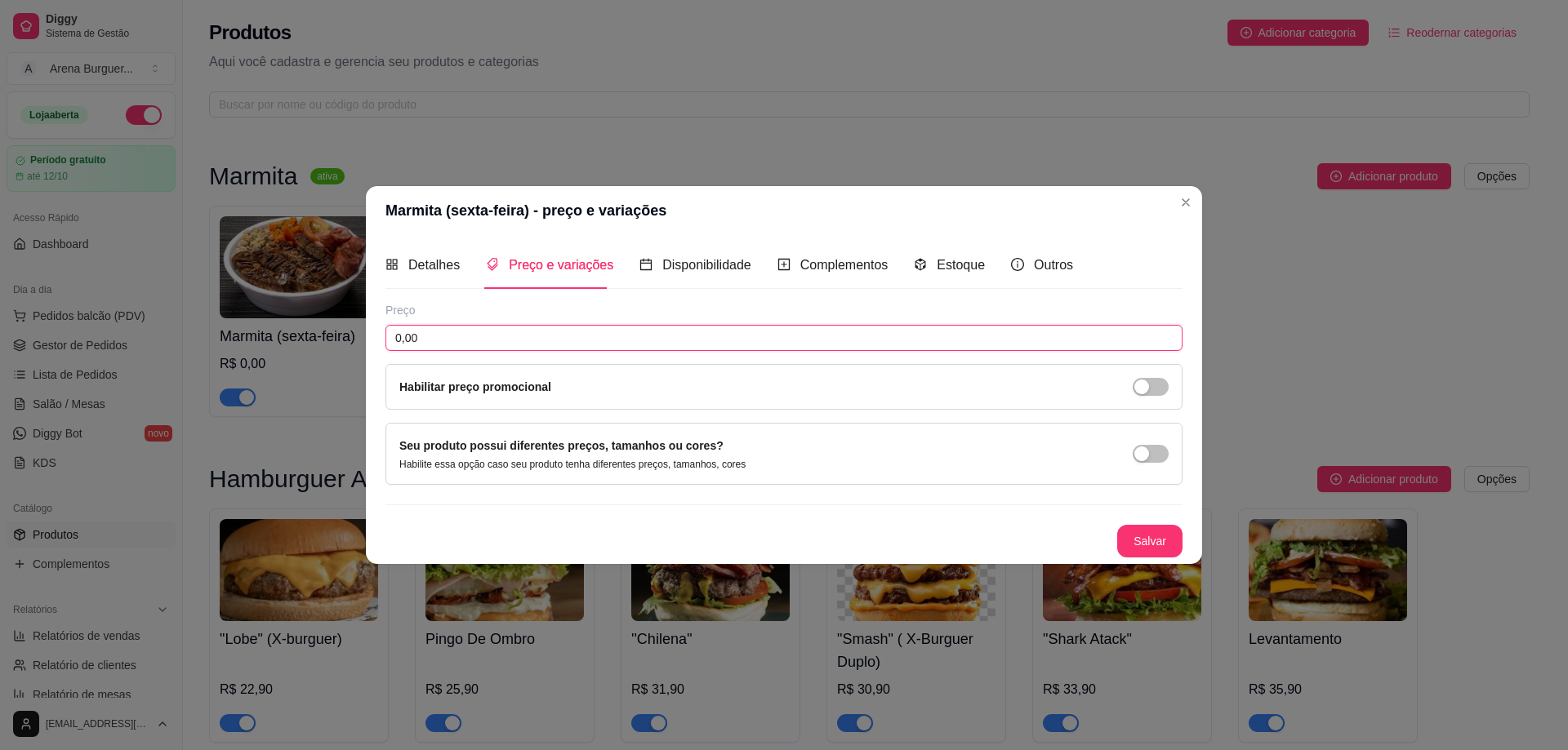
click at [617, 332] on input "0,00" at bounding box center [784, 337] width 797 height 26
type input "26,90"
click at [1011, 463] on div "Seu produto possui diferentes preços, tamanhos ou cores? Habilite essa opção ca…" at bounding box center [784, 454] width 769 height 34
click at [1150, 460] on span "button" at bounding box center [1151, 453] width 36 height 18
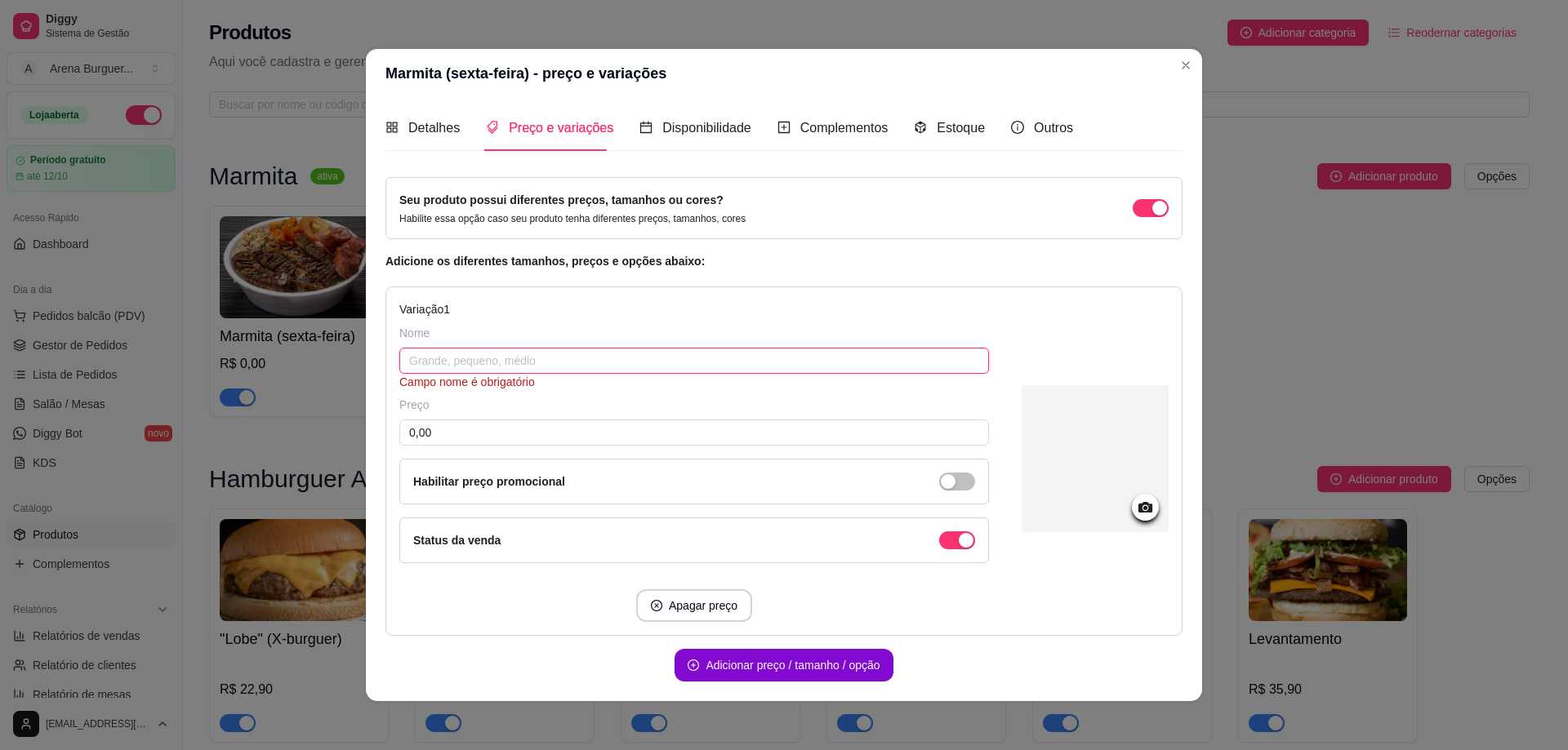
click at [529, 370] on input "text" at bounding box center [694, 360] width 590 height 26
click at [1152, 213] on div "button" at bounding box center [1159, 207] width 14 height 14
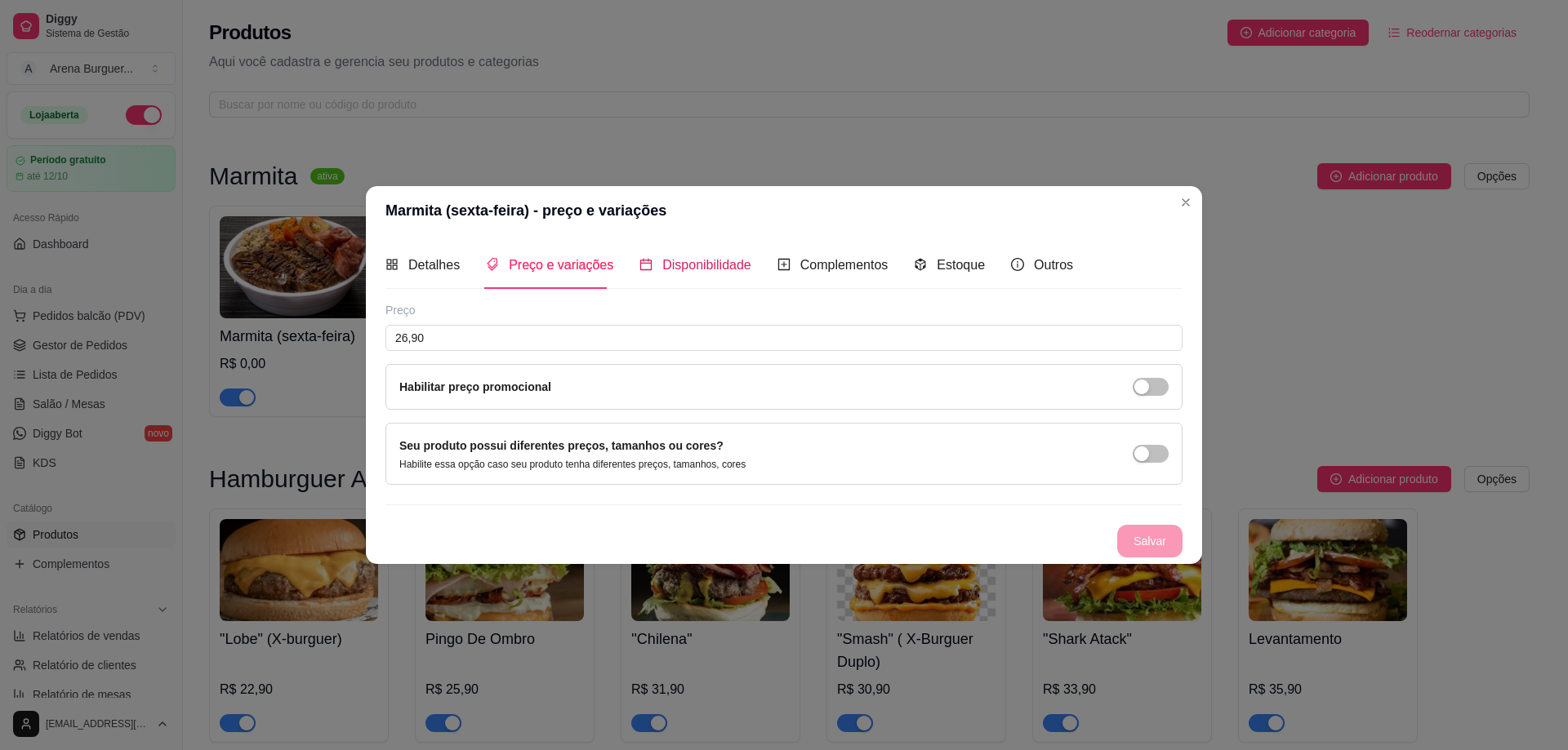
click at [688, 267] on span "Disponibilidade" at bounding box center [706, 264] width 89 height 14
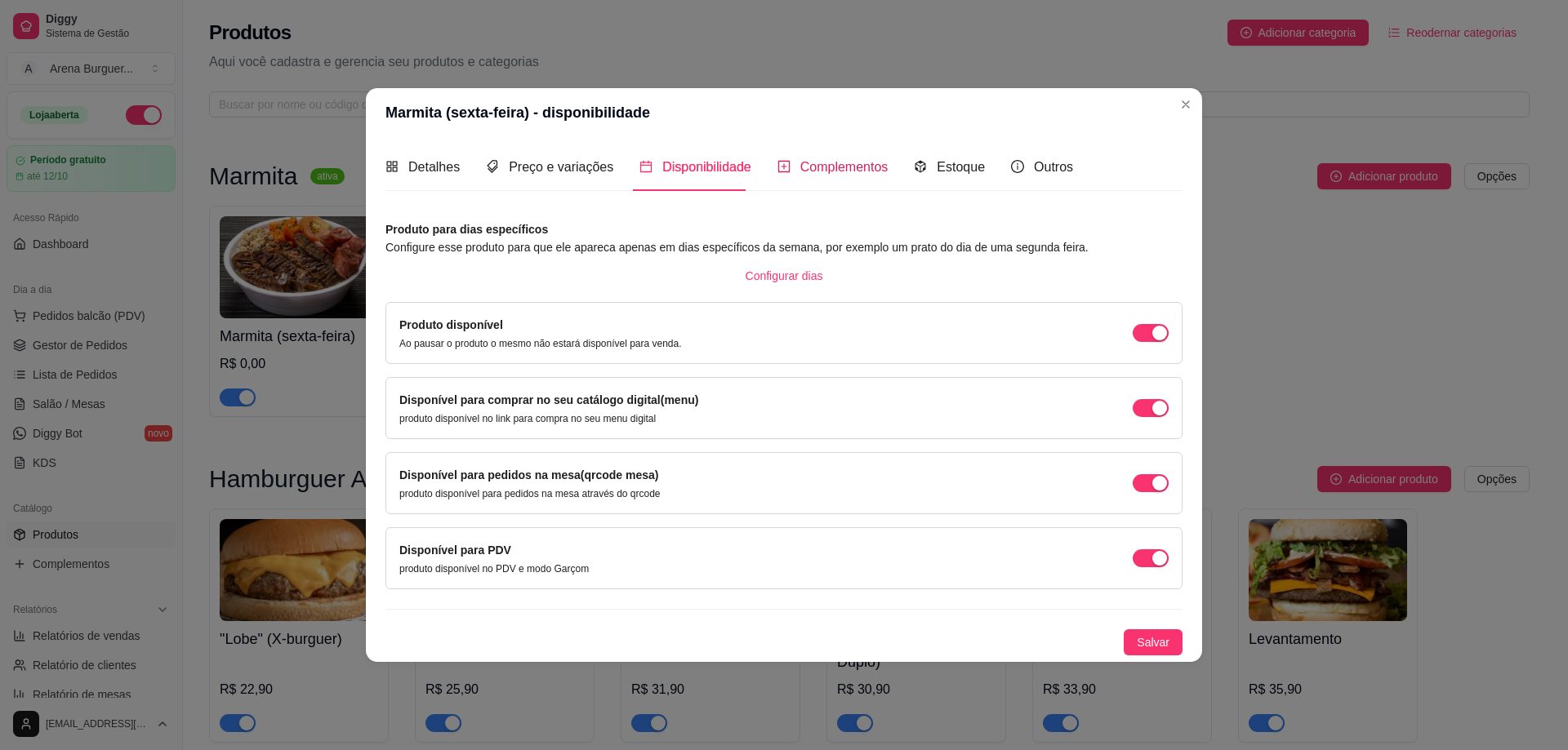
click at [827, 174] on span "Complementos" at bounding box center [844, 167] width 88 height 14
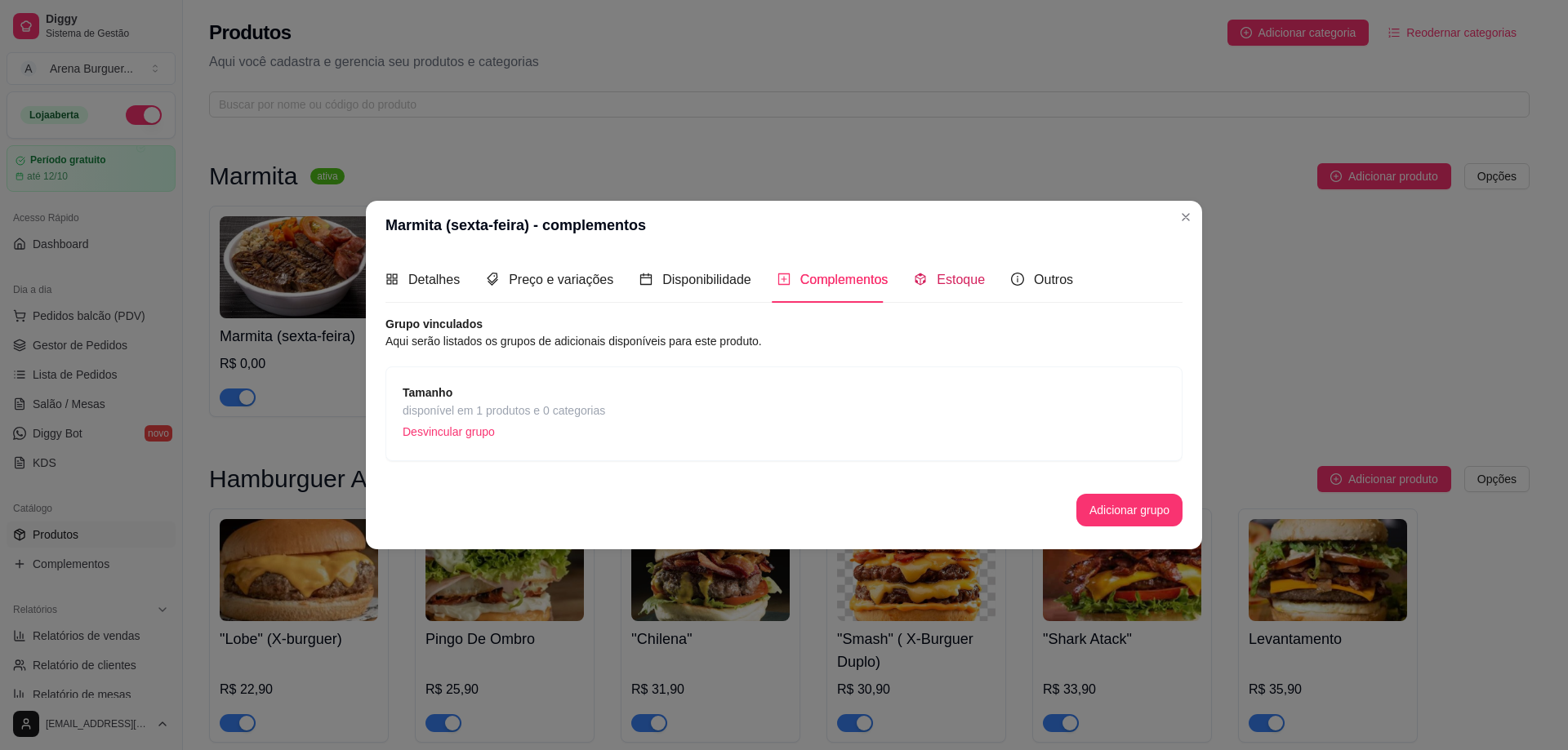
click at [951, 280] on span "Estoque" at bounding box center [960, 280] width 48 height 14
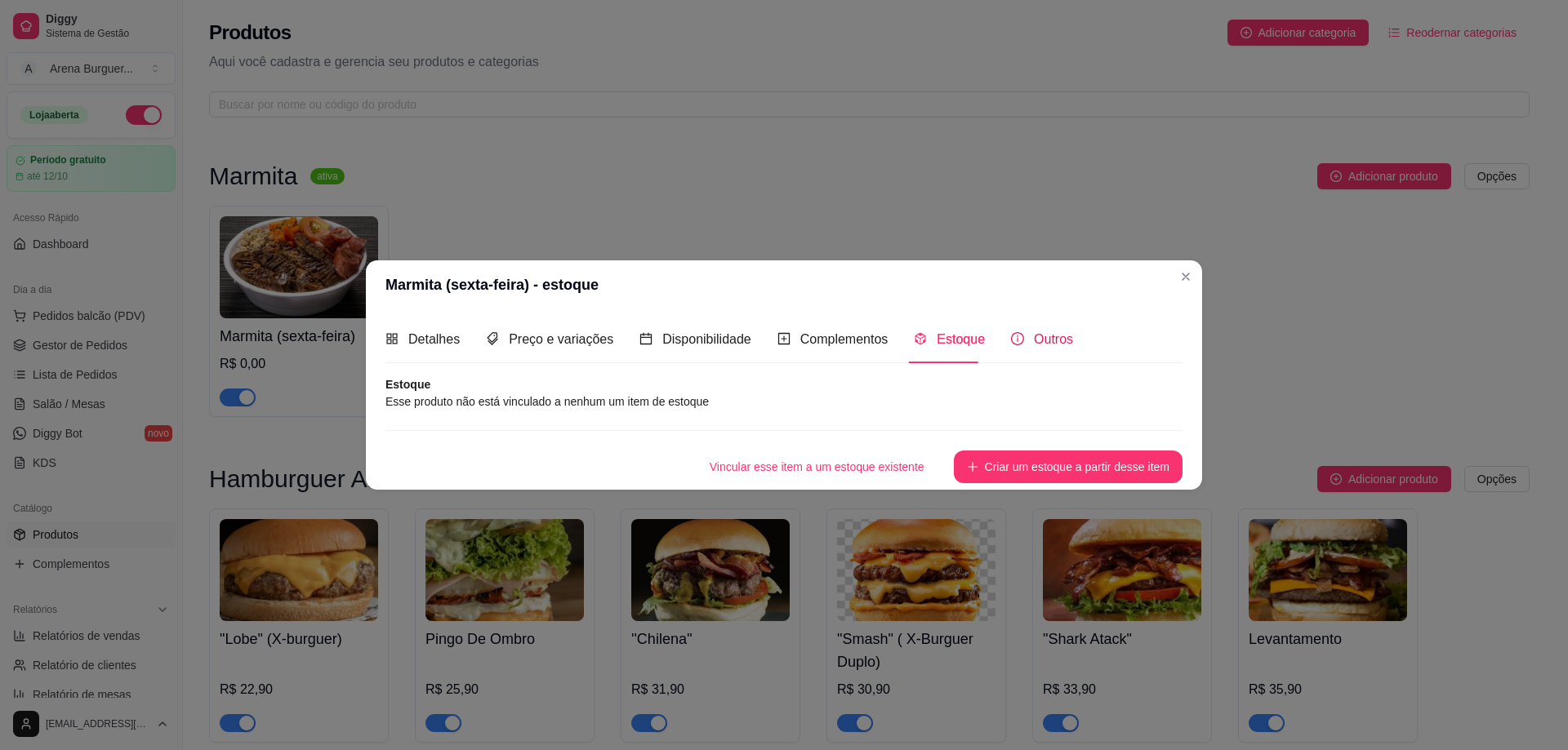
click at [1054, 346] on span "Outros" at bounding box center [1053, 339] width 39 height 14
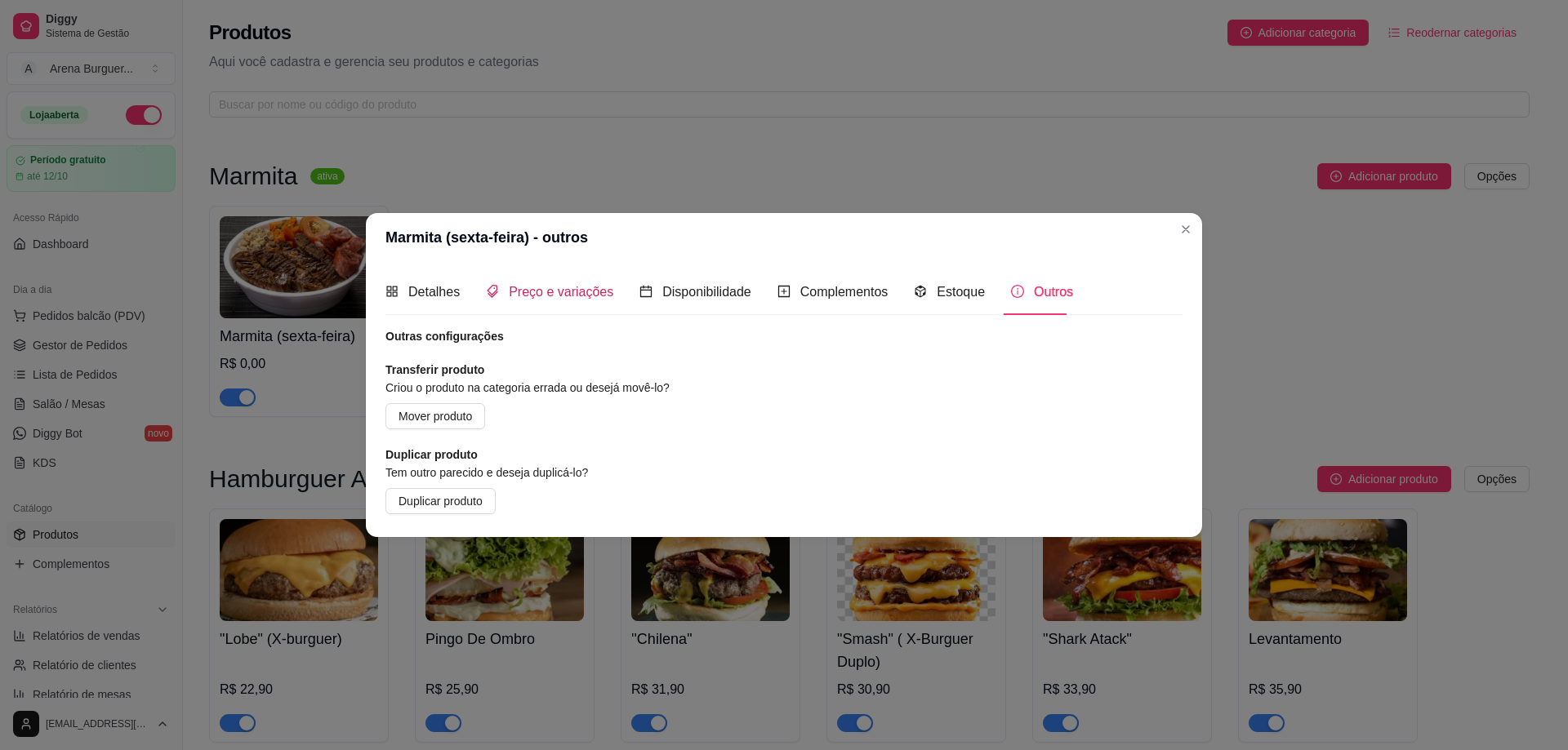
click at [560, 295] on span "Preço e variações" at bounding box center [561, 292] width 105 height 14
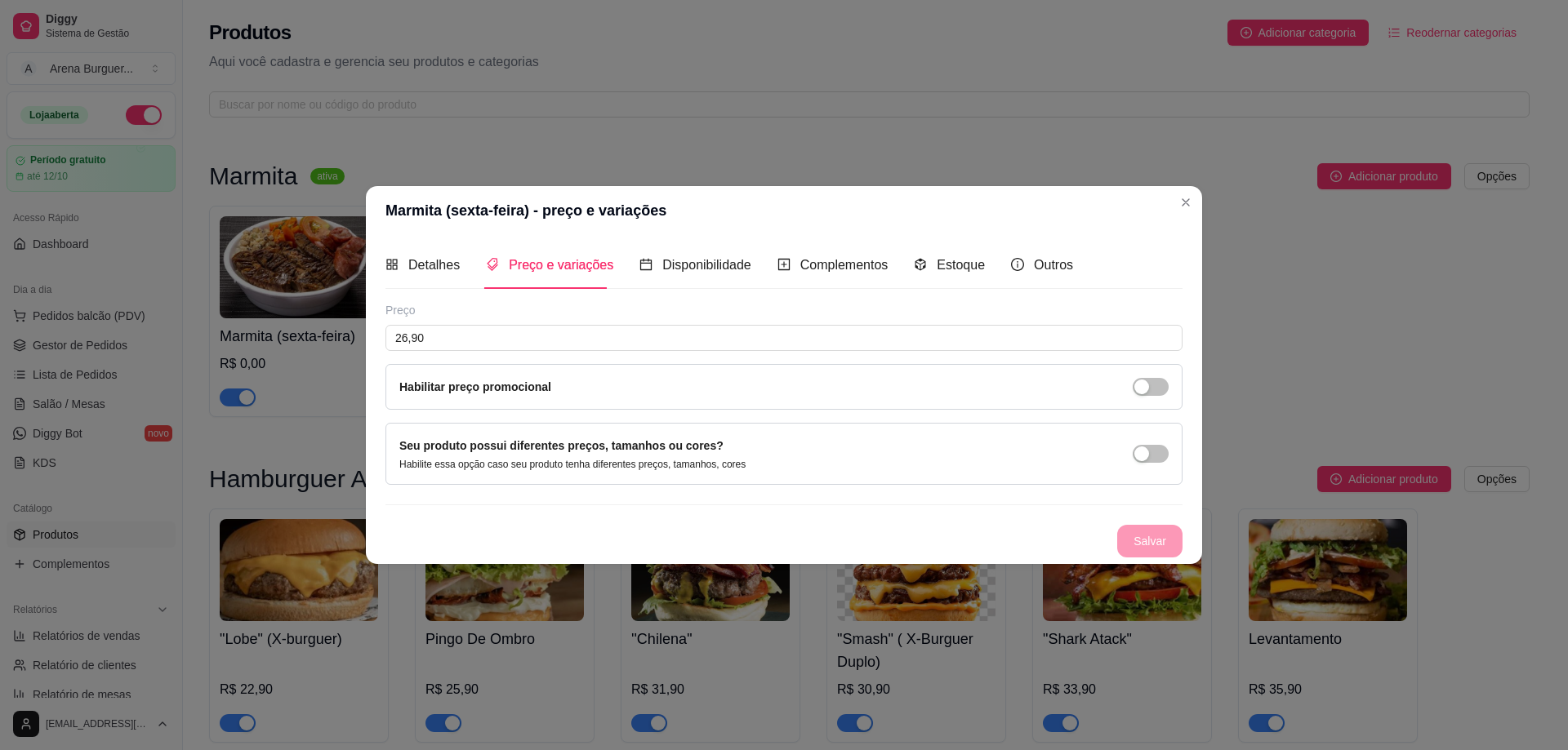
click at [1117, 536] on div "Salvar" at bounding box center [784, 541] width 797 height 32
click at [1178, 545] on div "Salvar" at bounding box center [784, 541] width 797 height 32
